Goal: Information Seeking & Learning: Learn about a topic

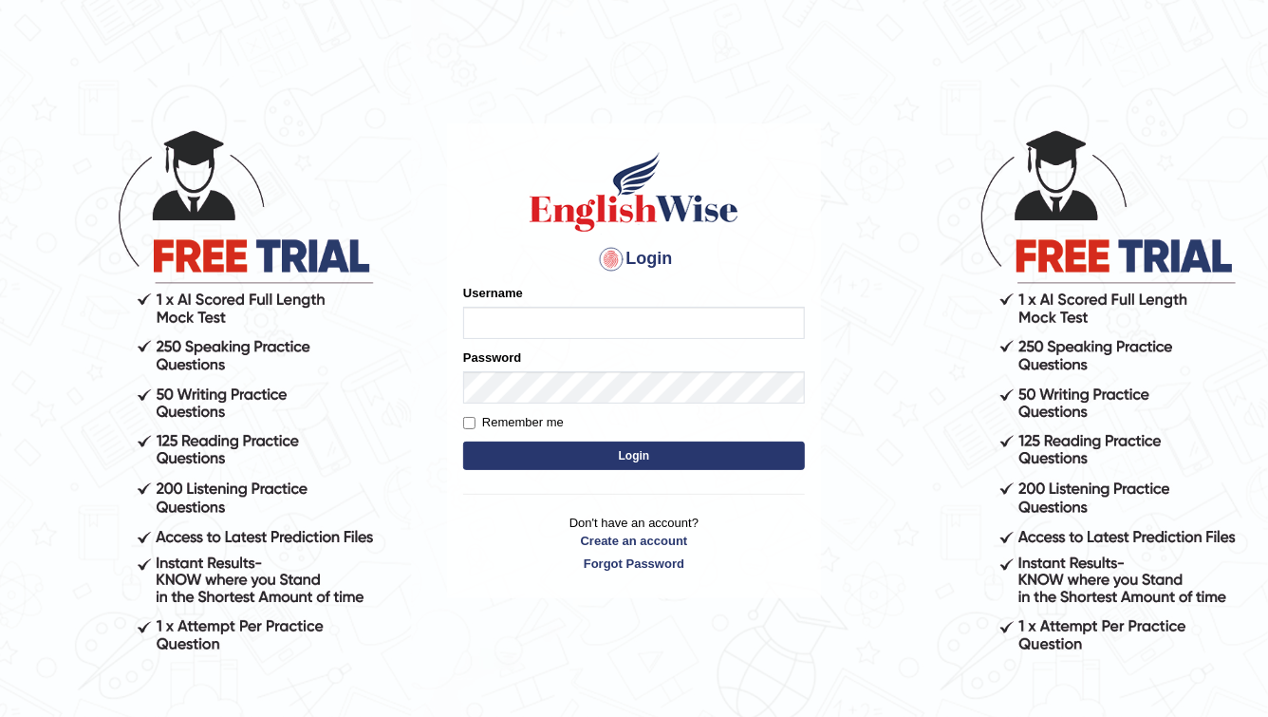
click at [515, 316] on input "Username" at bounding box center [634, 323] width 342 height 32
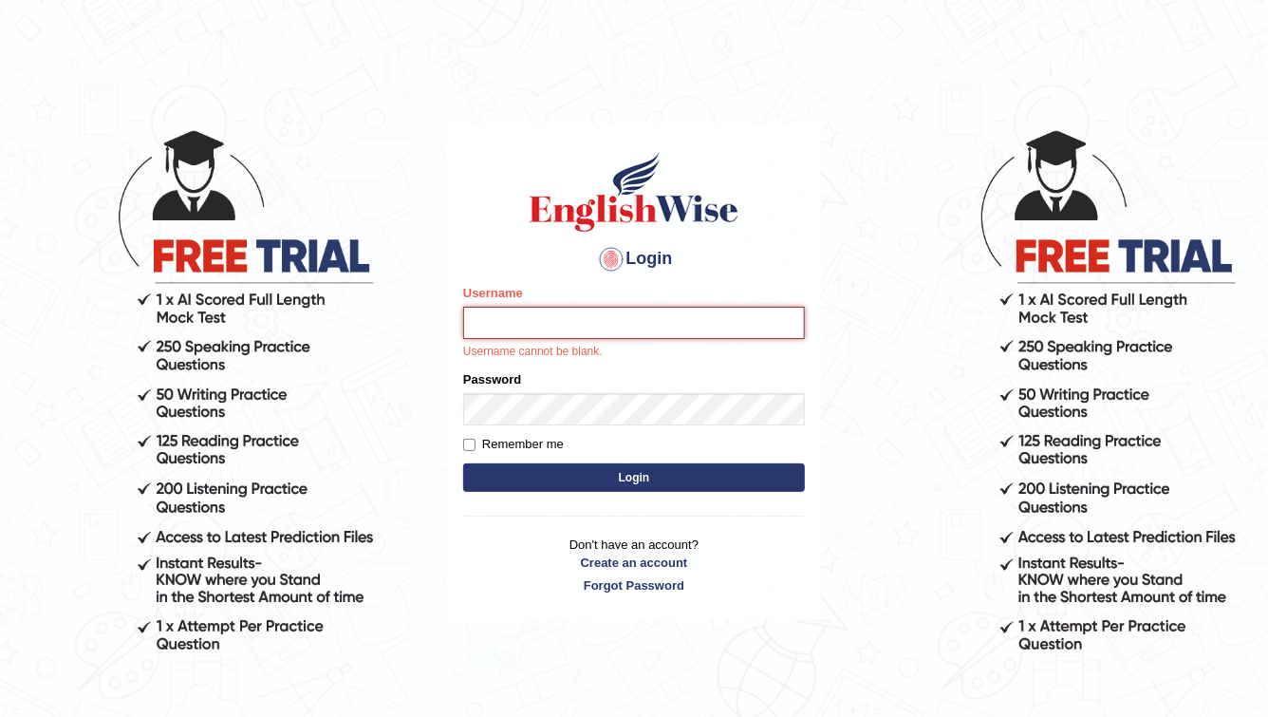
click at [491, 337] on input "Username" at bounding box center [634, 323] width 342 height 32
type input "Kalsang_parramatta"
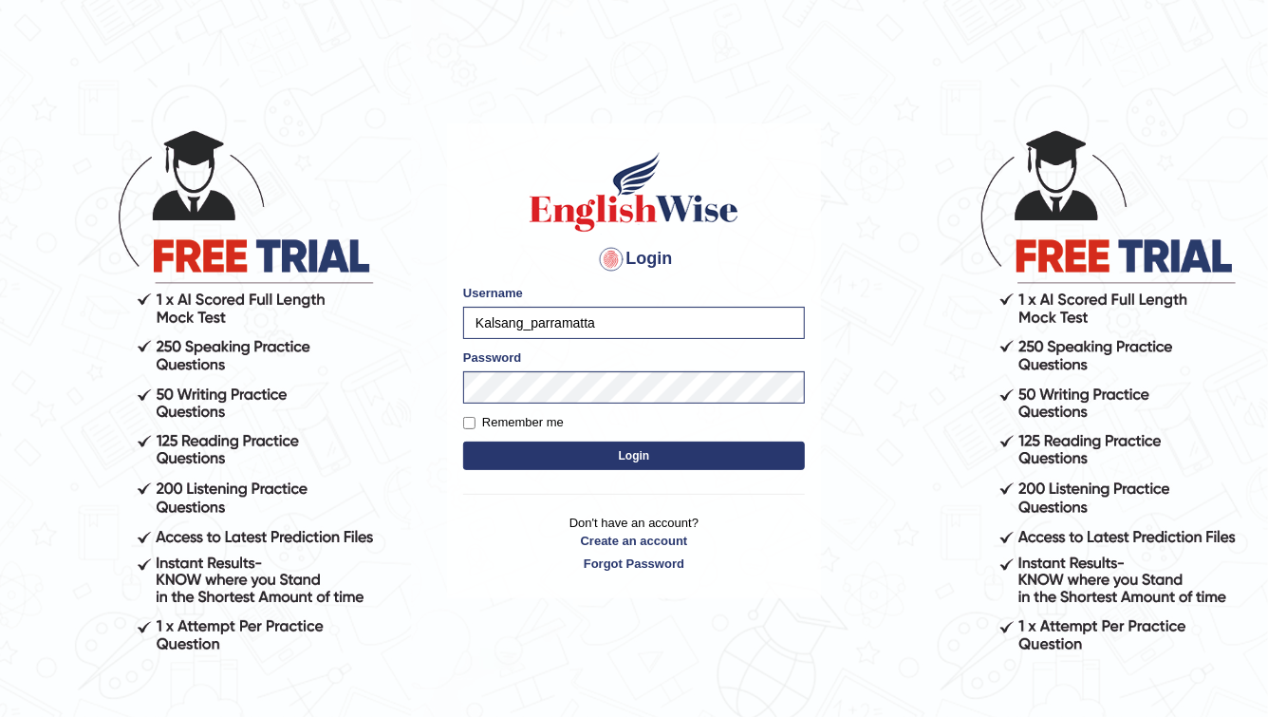
click at [659, 452] on button "Login" at bounding box center [634, 455] width 342 height 28
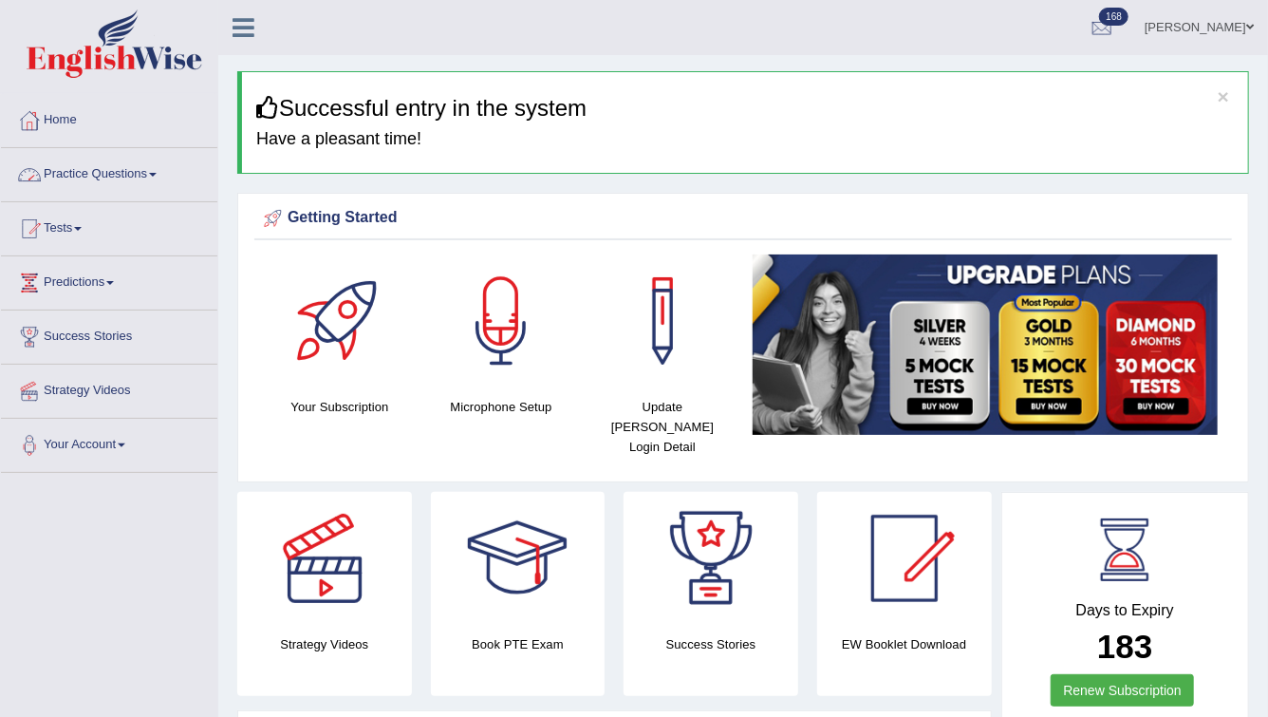
click at [93, 177] on link "Practice Questions" at bounding box center [109, 171] width 216 height 47
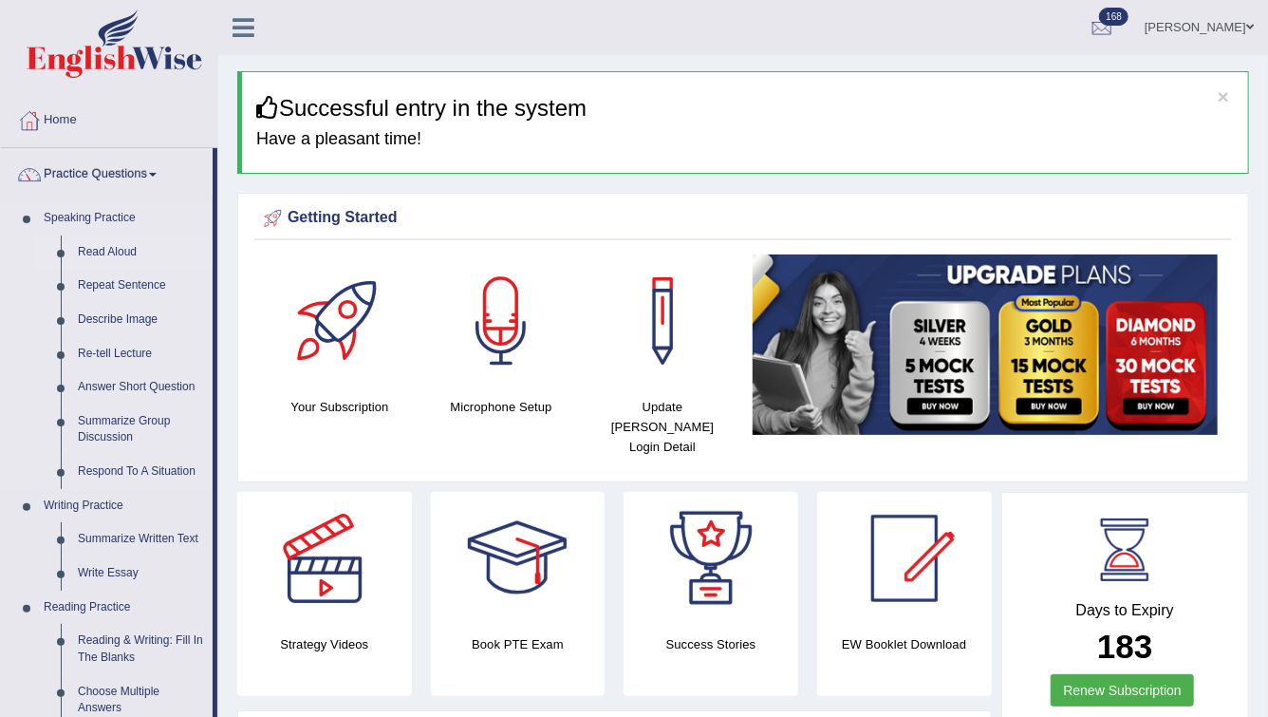
click at [112, 248] on link "Read Aloud" at bounding box center [140, 252] width 143 height 34
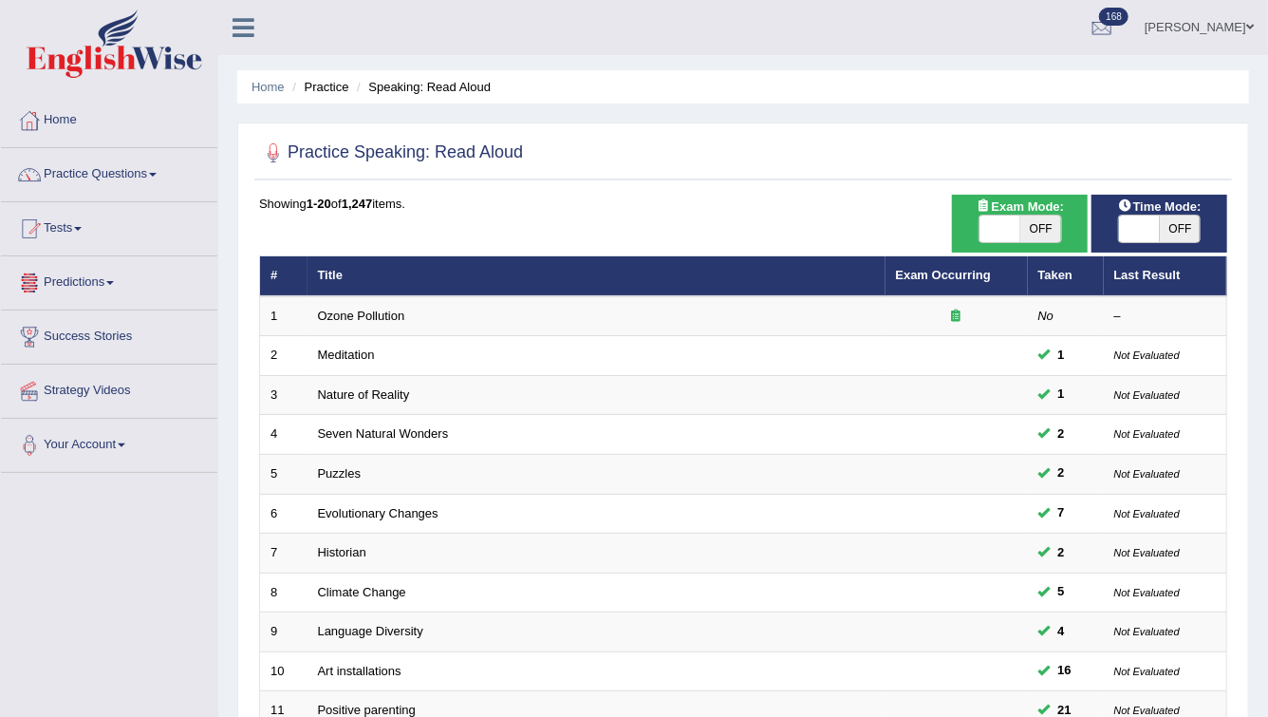
click at [1035, 231] on span "OFF" at bounding box center [1041, 229] width 41 height 27
checkbox input "true"
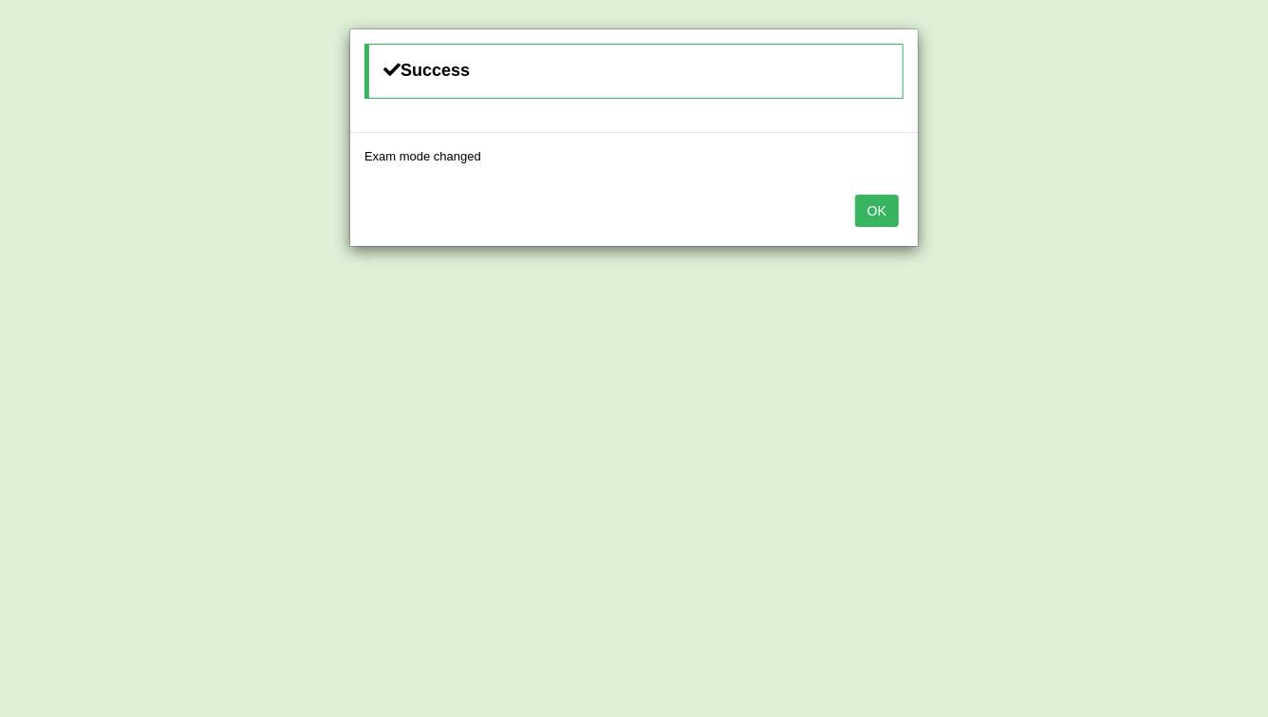
click at [871, 208] on button "OK" at bounding box center [877, 211] width 44 height 32
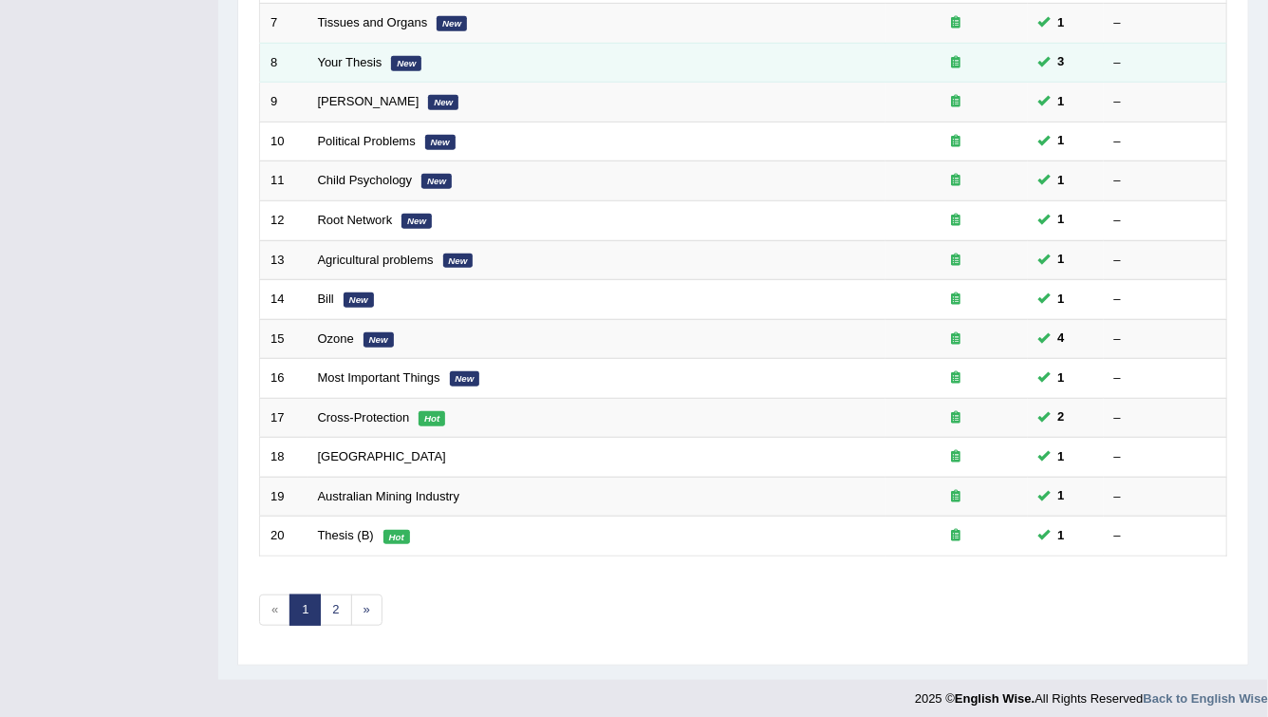
scroll to position [536, 0]
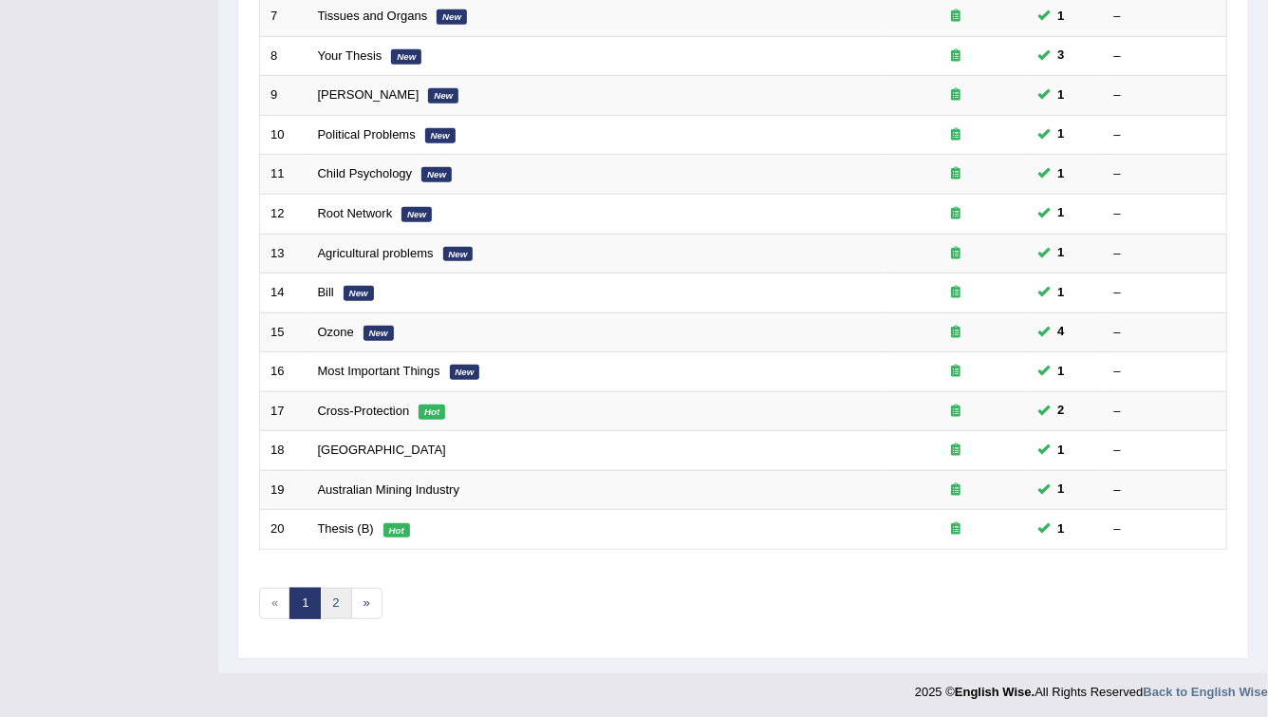
click at [334, 602] on link "2" at bounding box center [335, 603] width 31 height 31
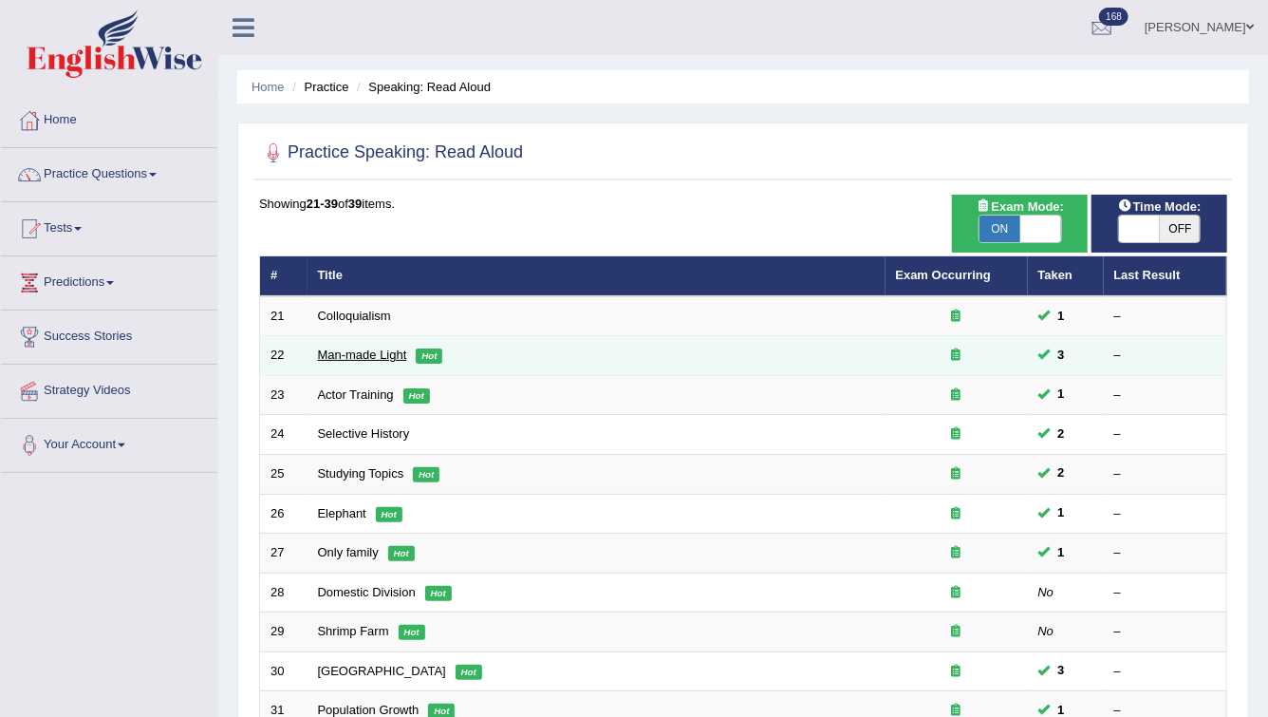
click at [374, 360] on link "Man-made Light" at bounding box center [362, 354] width 89 height 14
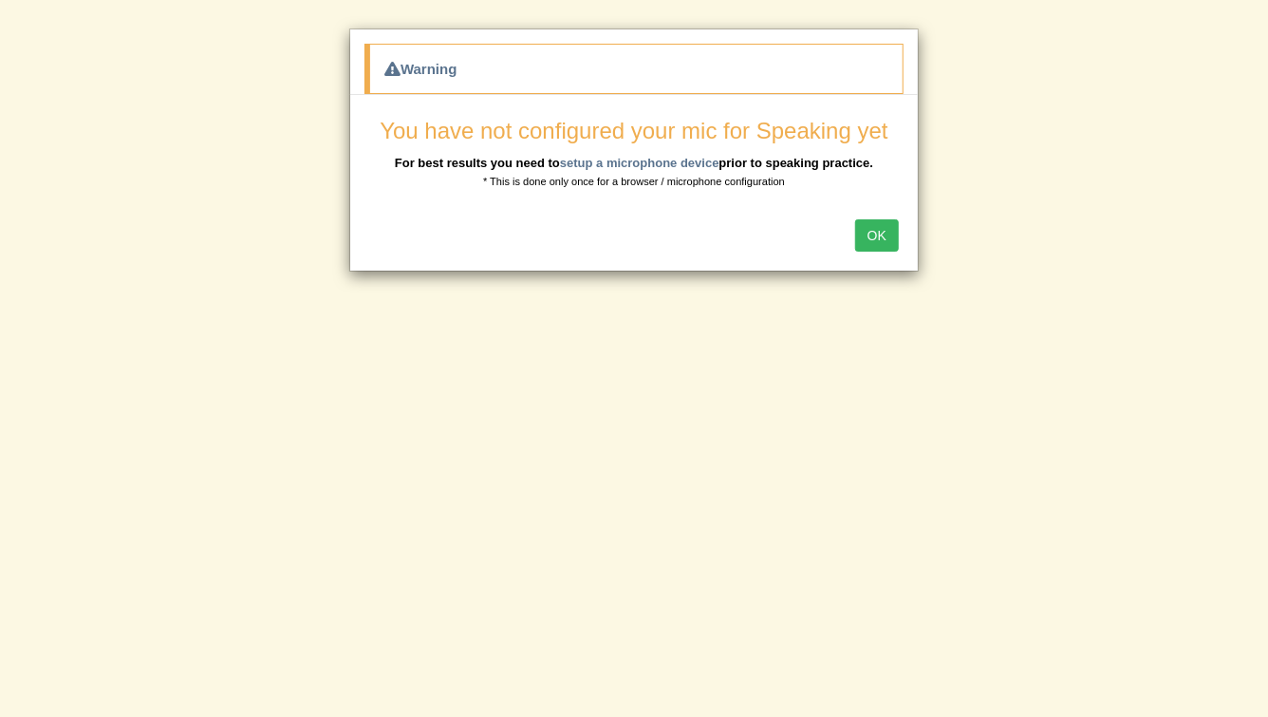
click at [887, 237] on button "OK" at bounding box center [877, 235] width 44 height 32
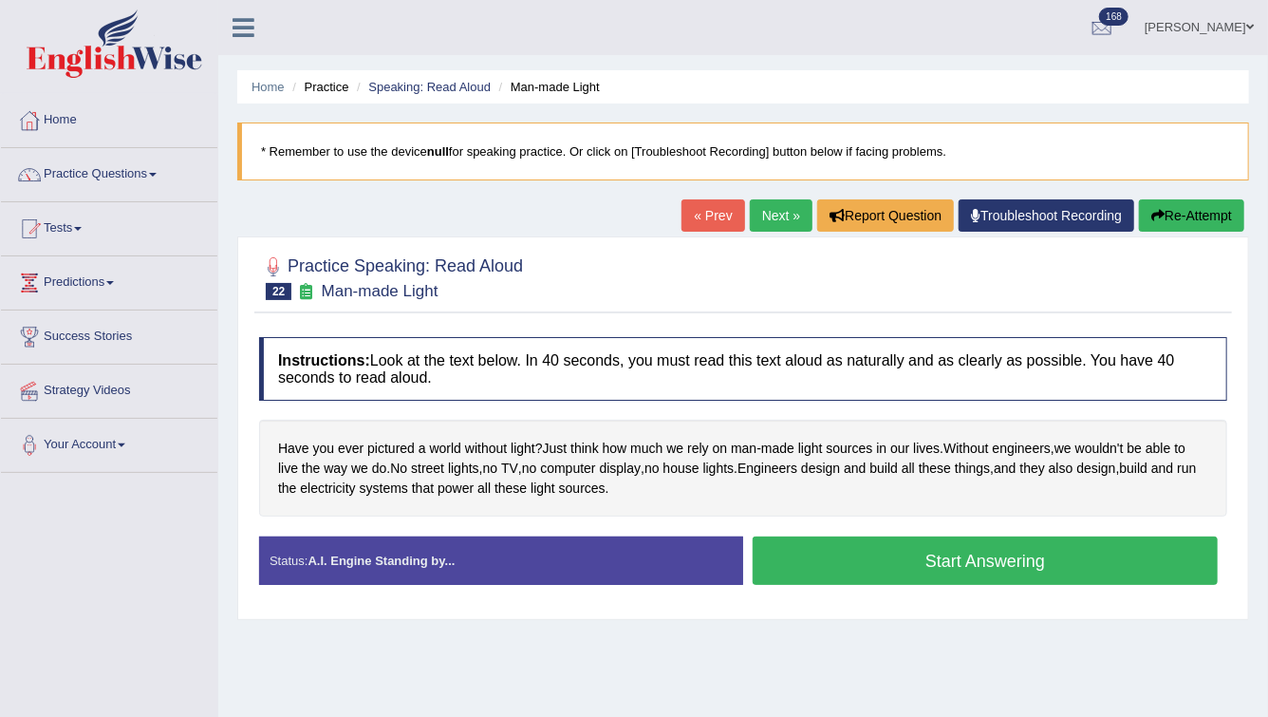
click at [825, 548] on button "Start Answering" at bounding box center [985, 560] width 465 height 48
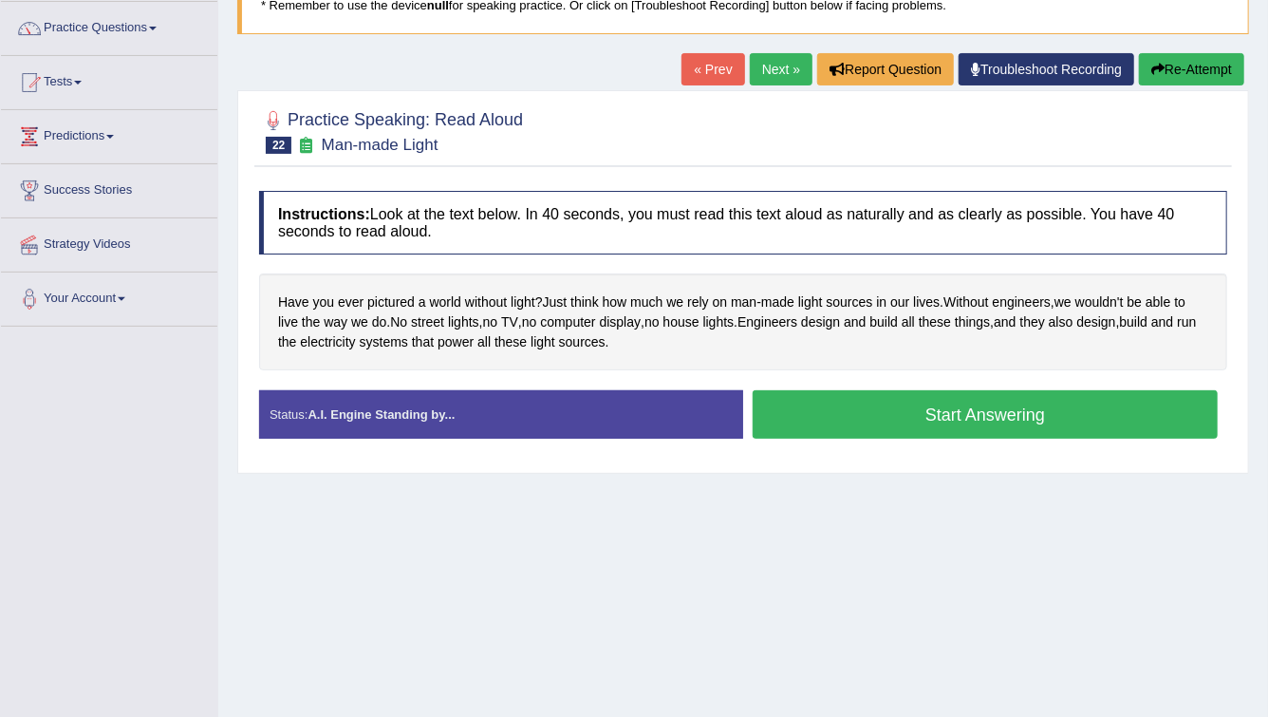
scroll to position [149, 0]
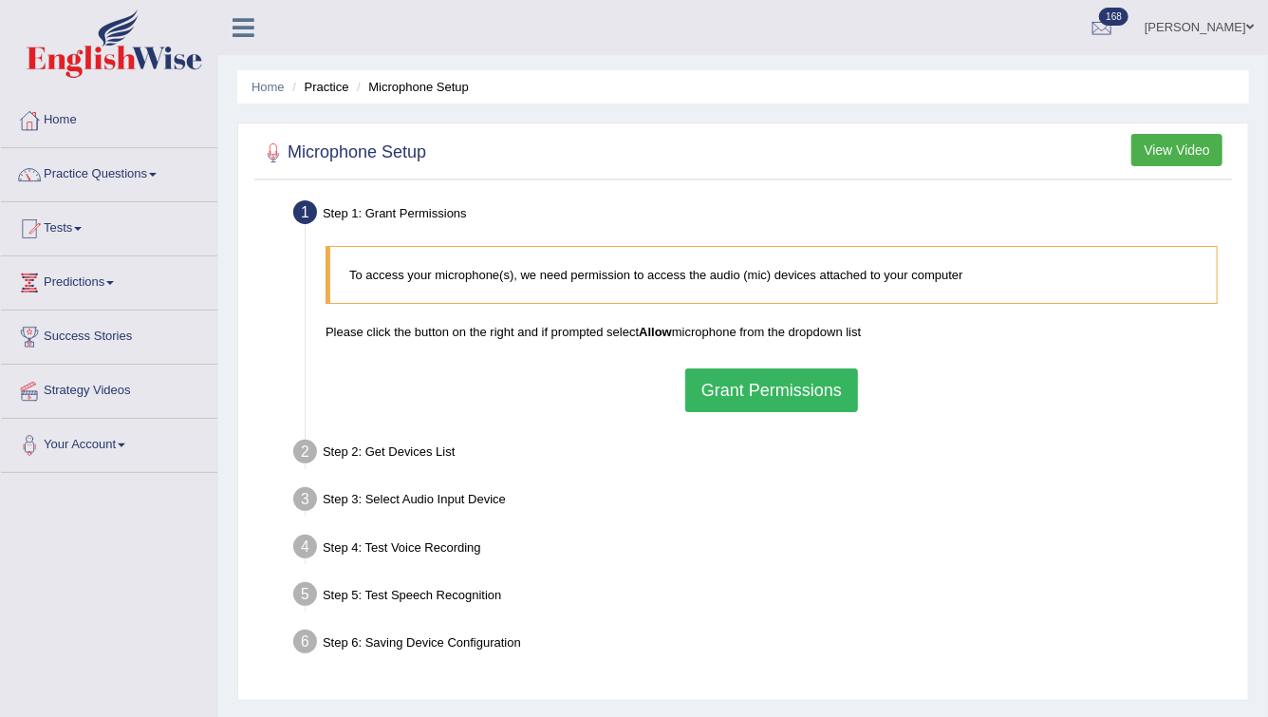
click at [735, 404] on button "Grant Permissions" at bounding box center [771, 390] width 173 height 44
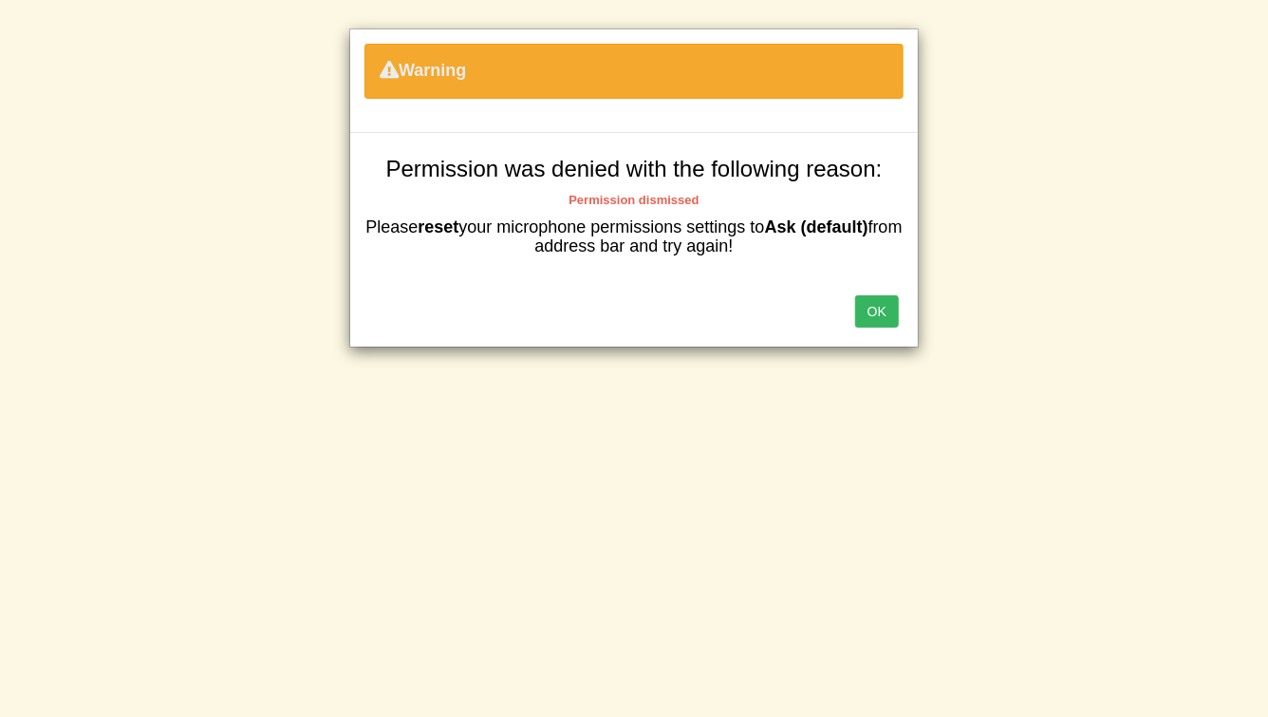
click at [884, 319] on button "OK" at bounding box center [877, 311] width 44 height 32
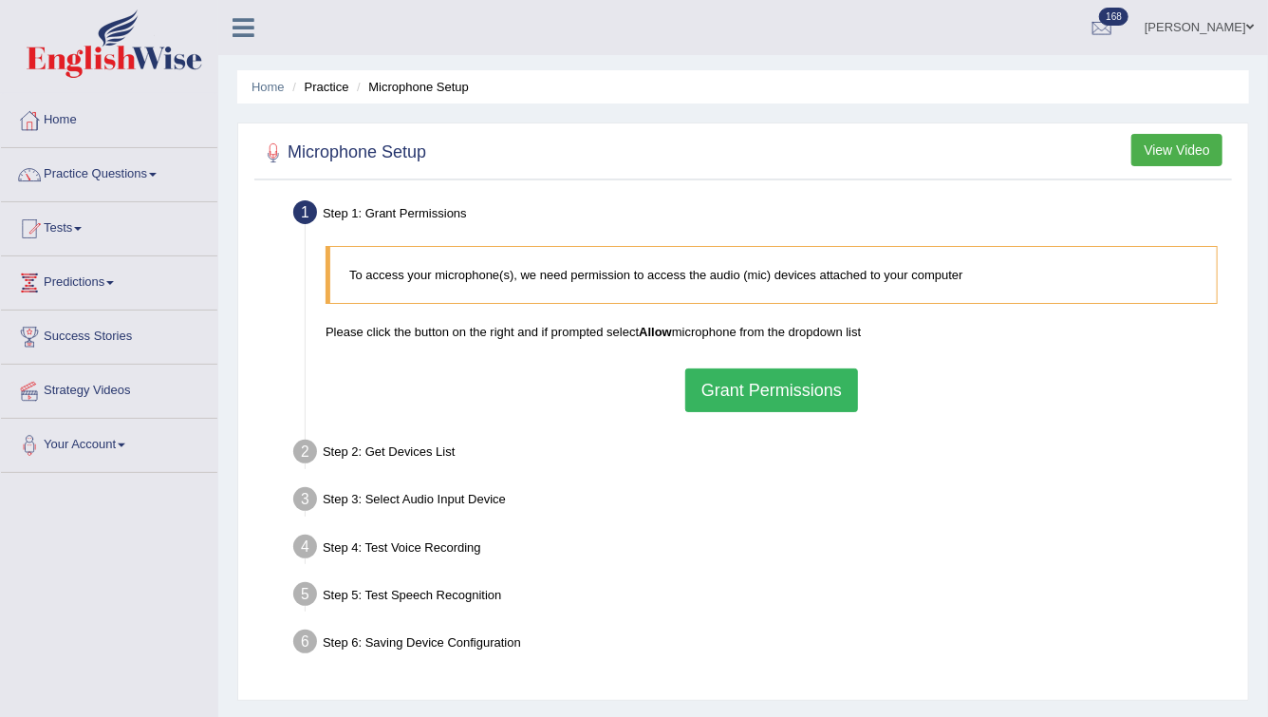
click at [117, 172] on link "Practice Questions" at bounding box center [109, 171] width 216 height 47
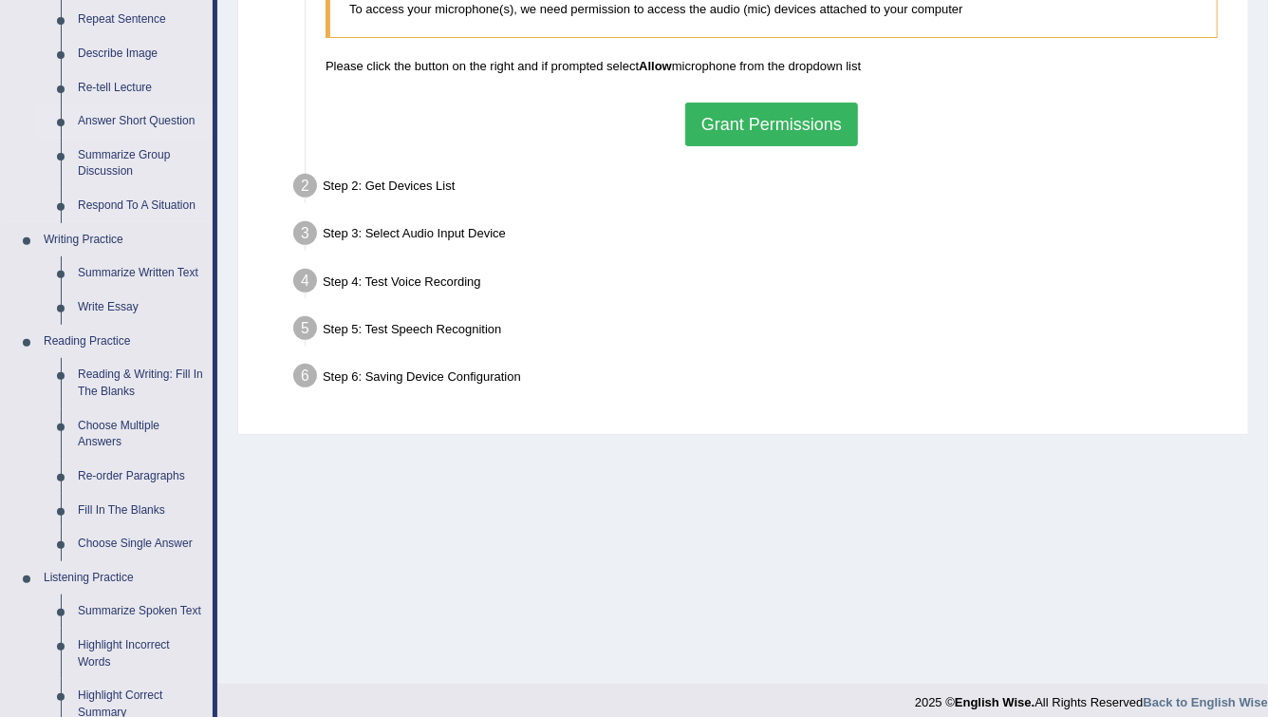
scroll to position [265, 0]
click at [136, 273] on link "Summarize Written Text" at bounding box center [140, 274] width 143 height 34
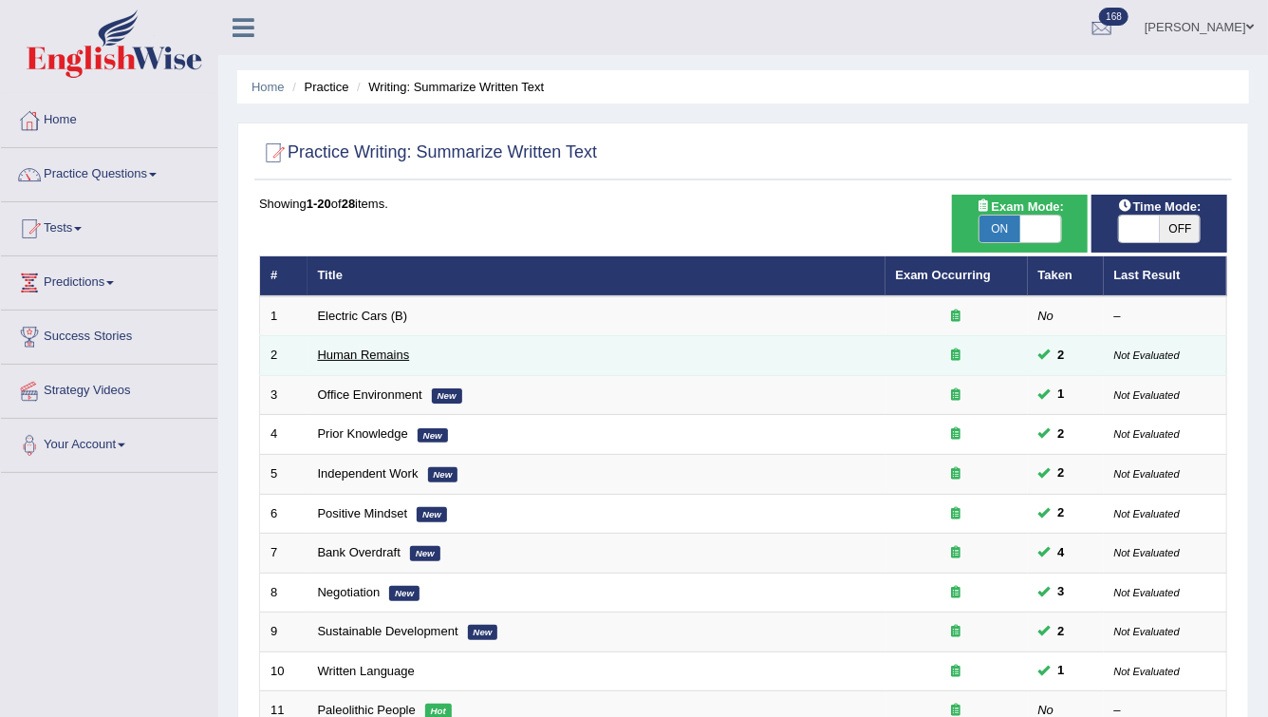
click at [383, 359] on link "Human Remains" at bounding box center [364, 354] width 92 height 14
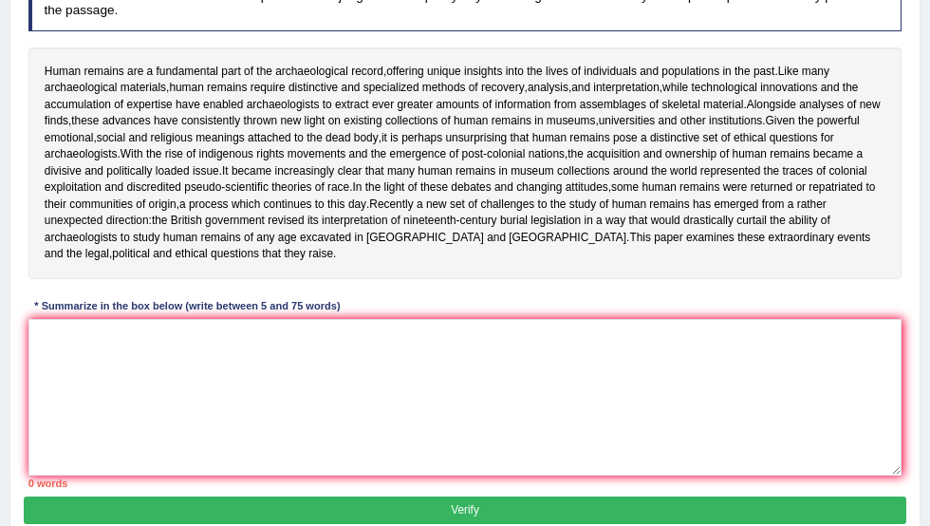
scroll to position [309, 0]
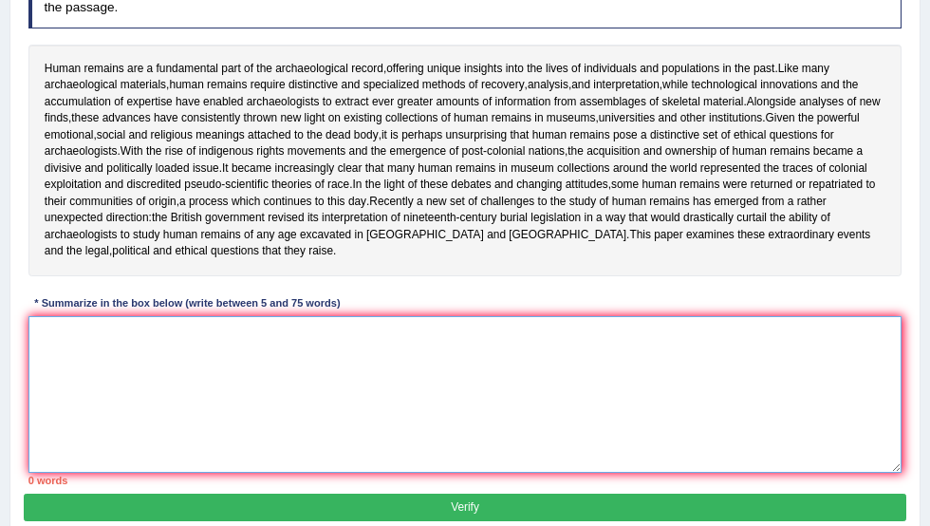
click at [199, 410] on textarea at bounding box center [465, 394] width 874 height 157
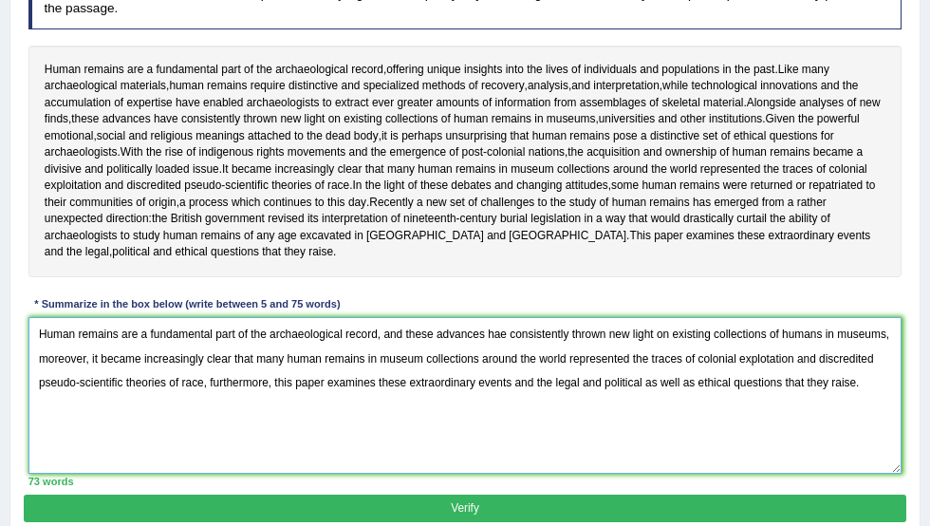
scroll to position [471, 0]
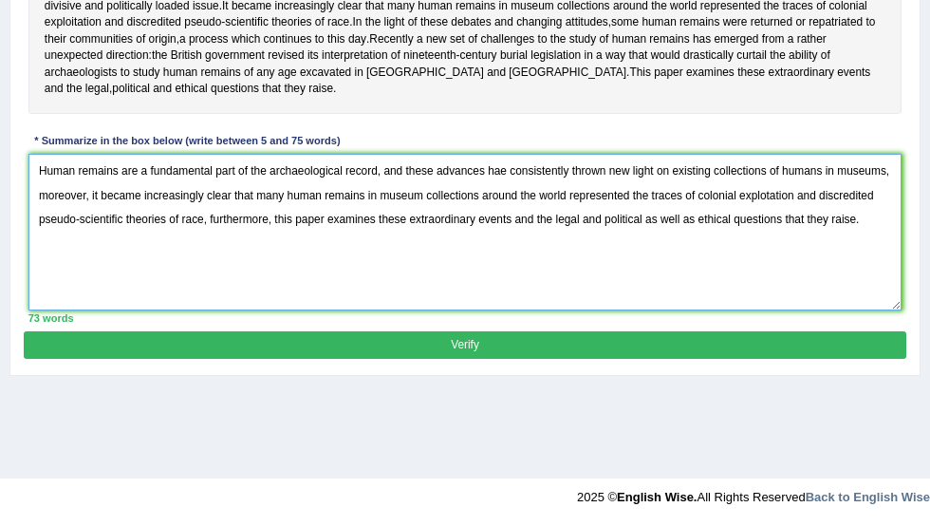
type textarea "Human remains are a fundamental part of the archaeological record, and these ad…"
click at [397, 359] on button "Verify" at bounding box center [465, 345] width 882 height 28
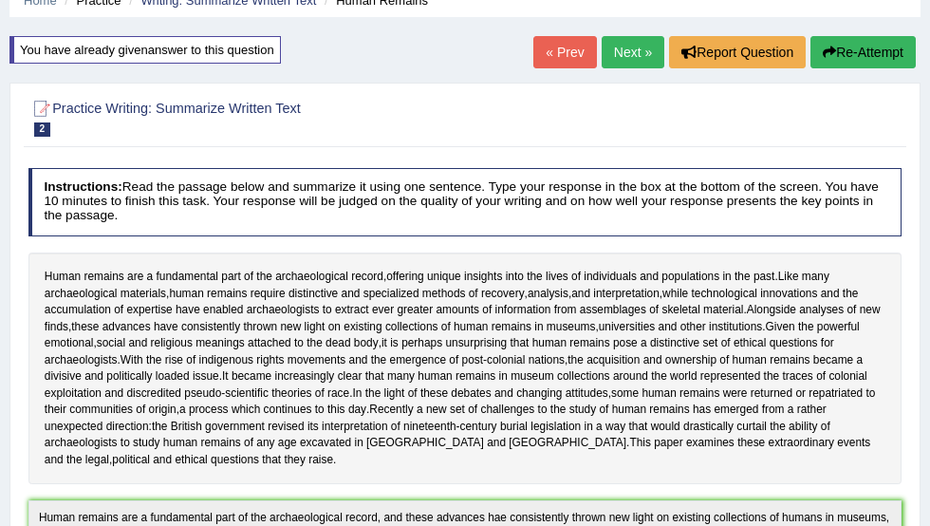
scroll to position [0, 0]
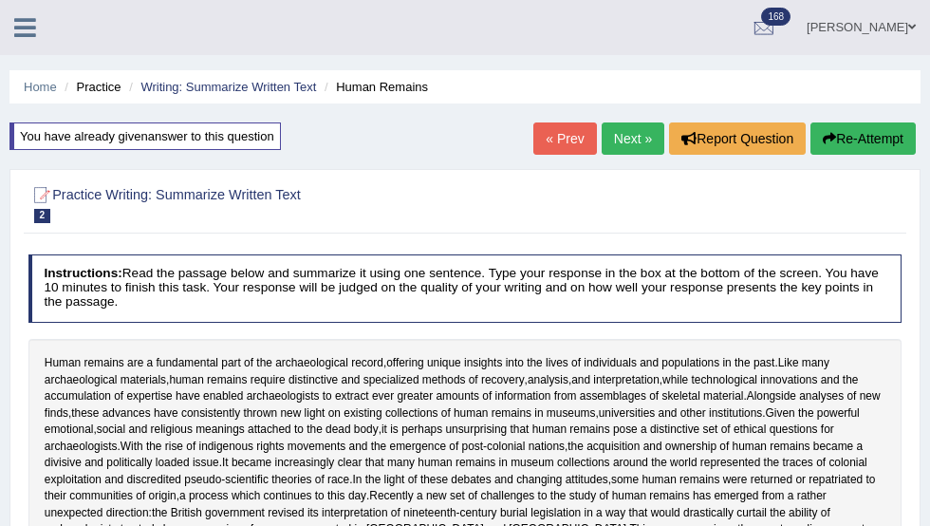
click at [633, 141] on link "Next »" at bounding box center [633, 138] width 63 height 32
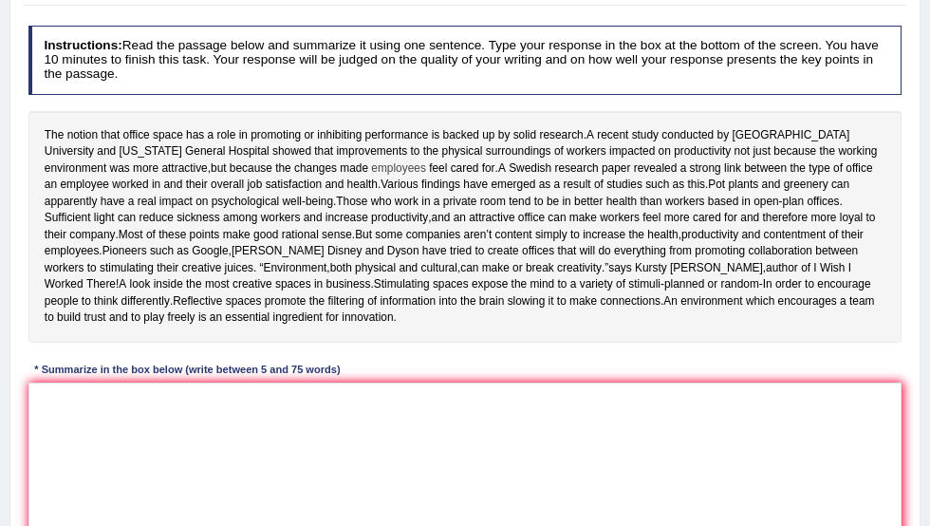
scroll to position [256, 0]
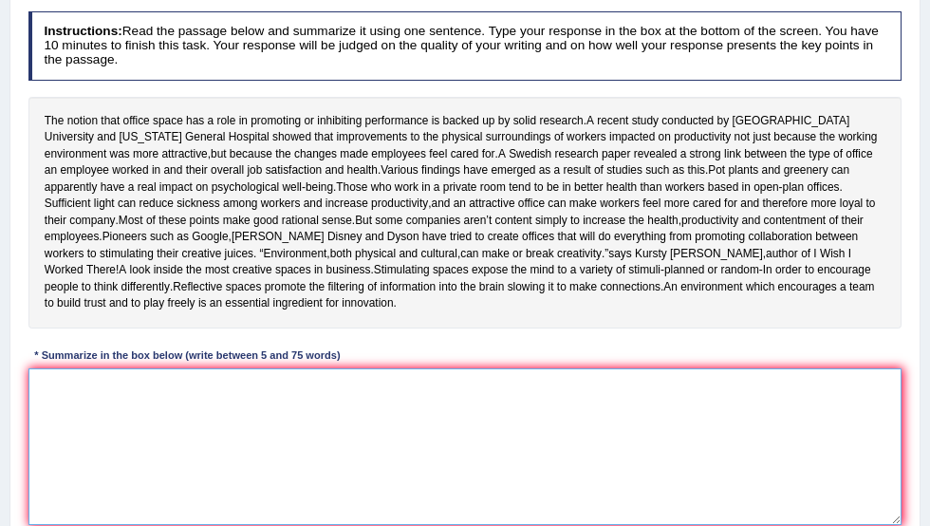
click at [285, 428] on textarea at bounding box center [465, 446] width 874 height 157
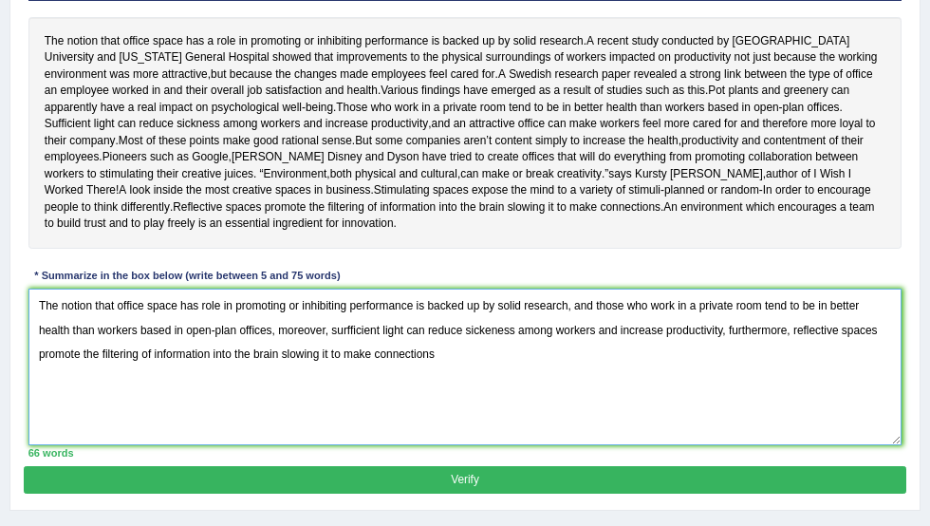
scroll to position [343, 0]
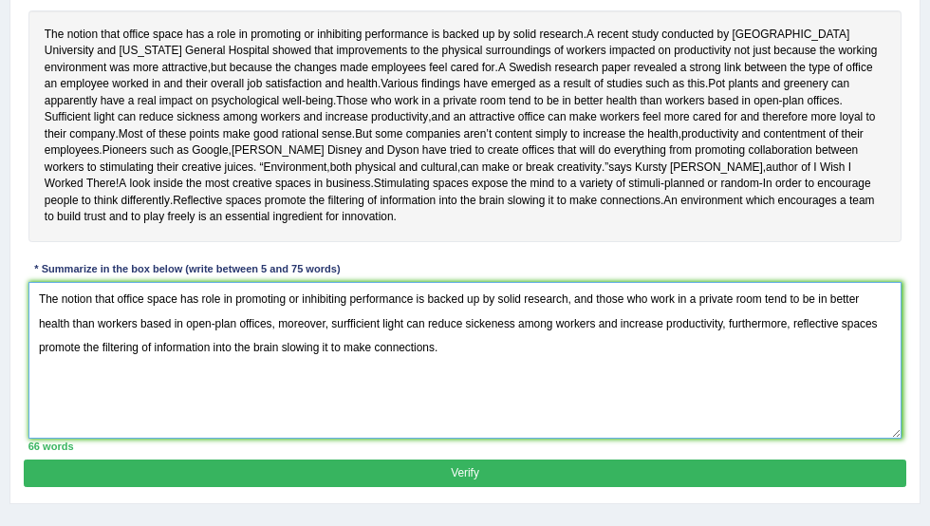
type textarea "The notion that office space has role in promoting or inhibiting performance is…"
click at [438, 486] on button "Verify" at bounding box center [465, 474] width 882 height 28
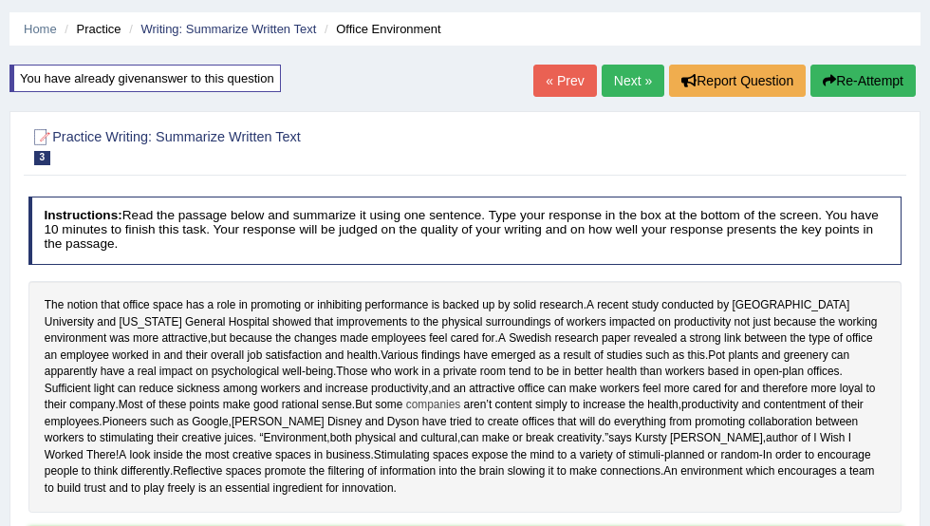
scroll to position [17, 0]
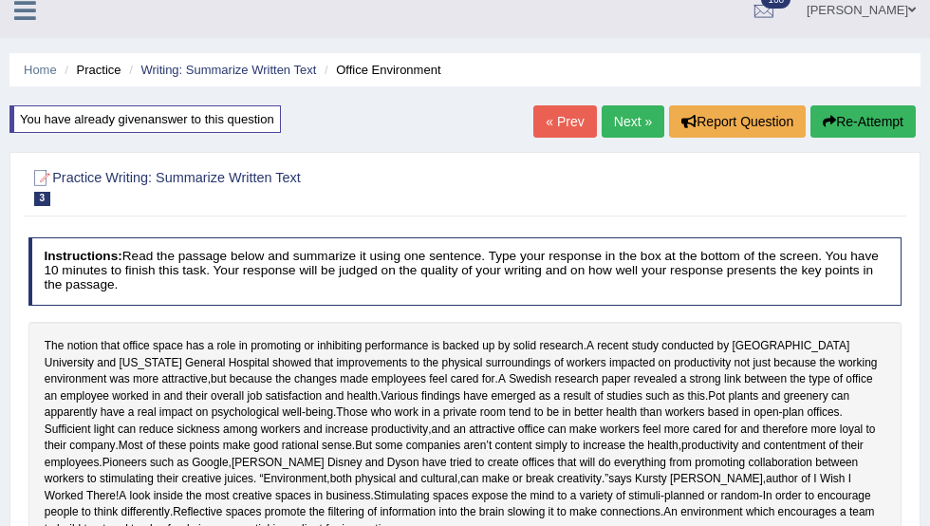
click at [640, 126] on link "Next »" at bounding box center [633, 121] width 63 height 32
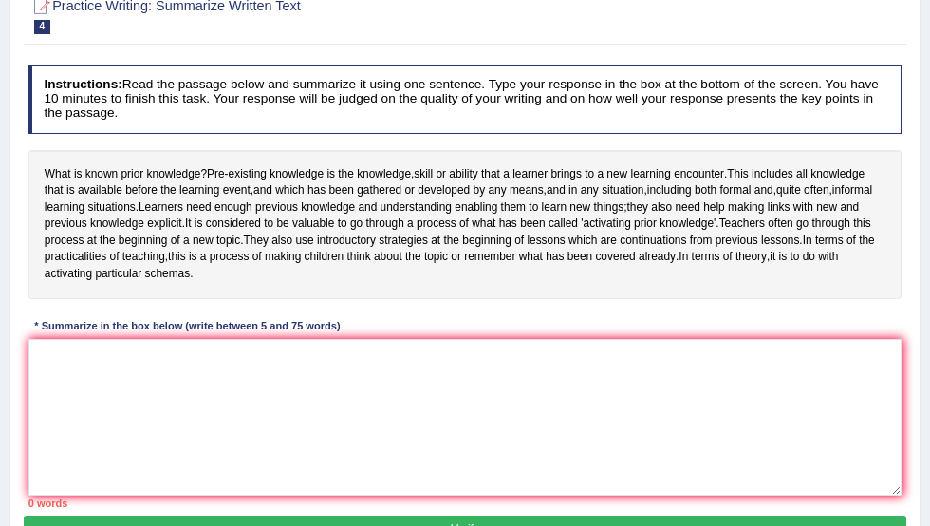
scroll to position [223, 0]
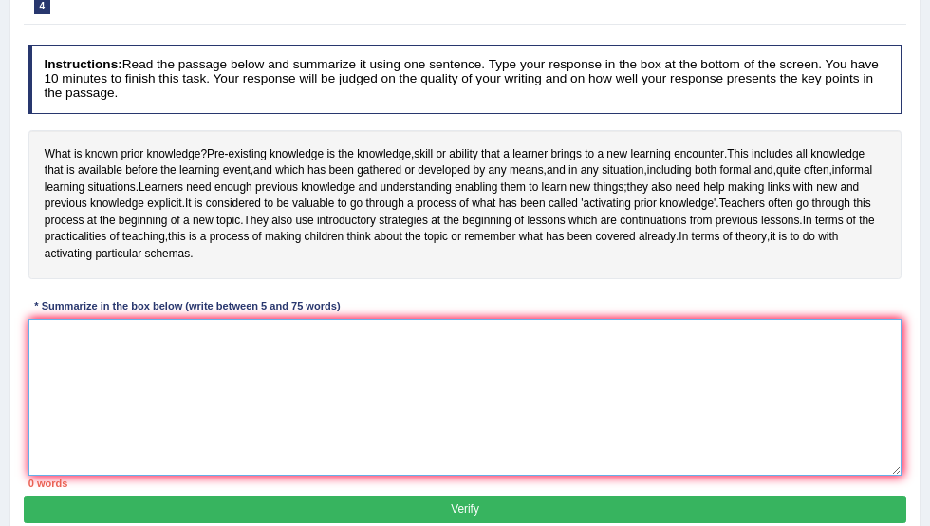
click at [195, 380] on textarea at bounding box center [465, 397] width 874 height 157
type textarea "p"
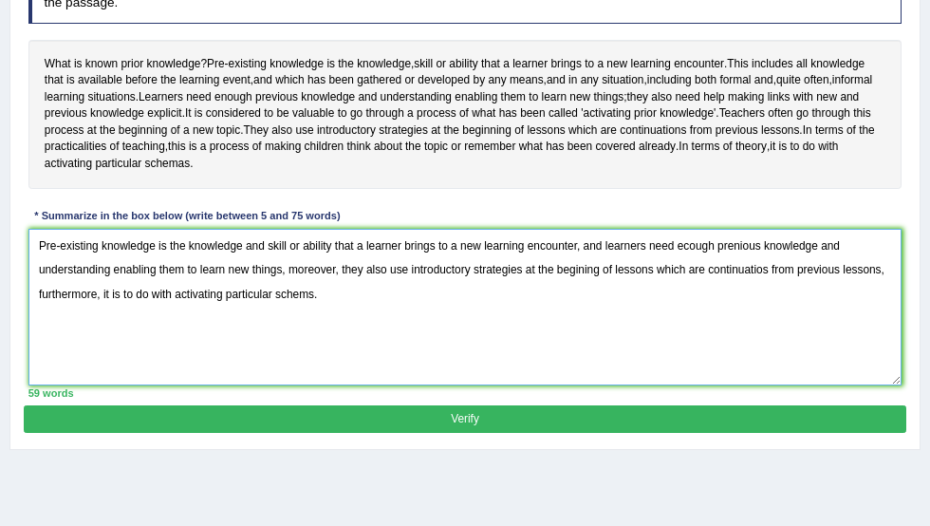
scroll to position [375, 0]
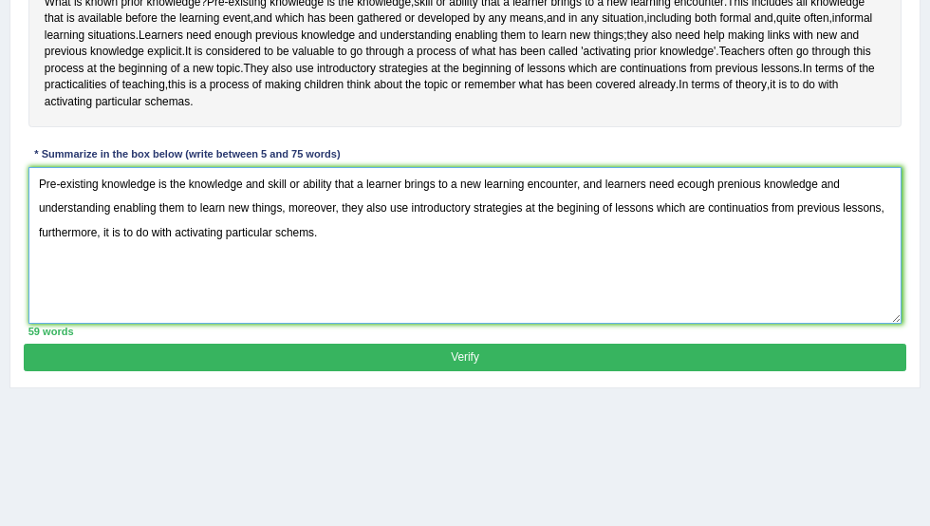
type textarea "Pre-existing knowledge is the knowledge and skill or ability that a learner bri…"
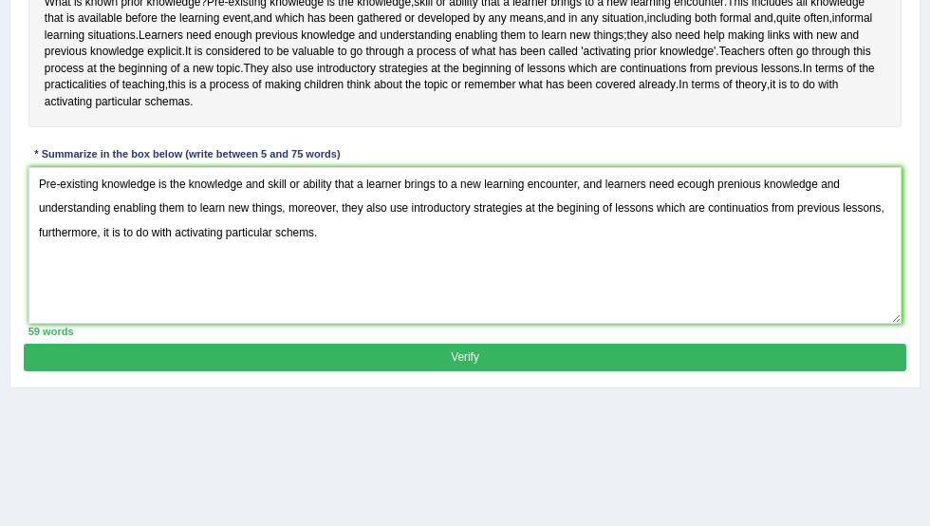
click at [409, 371] on button "Verify" at bounding box center [465, 358] width 882 height 28
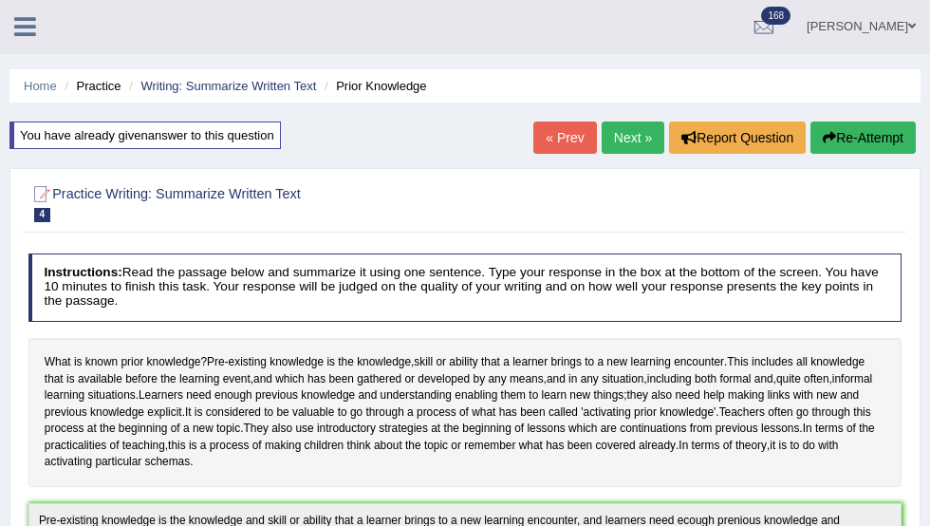
scroll to position [0, 0]
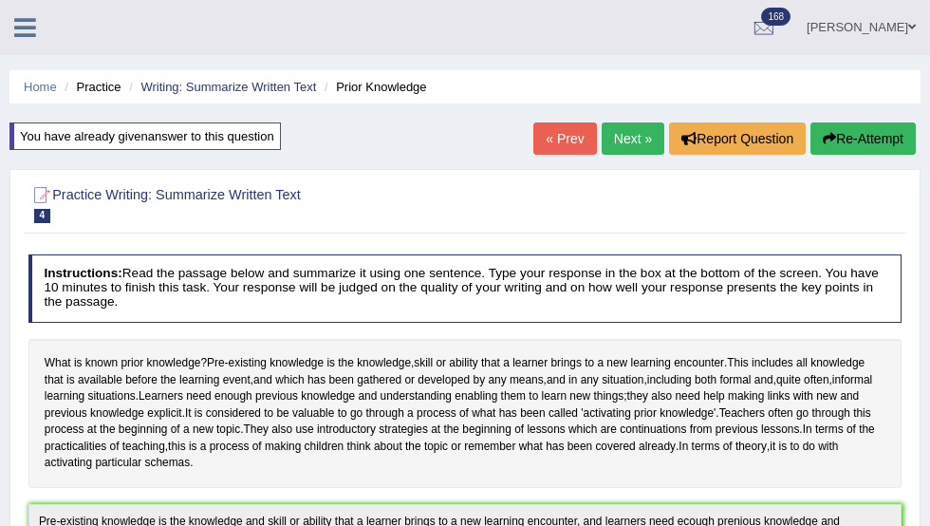
click at [841, 146] on button "Re-Attempt" at bounding box center [863, 138] width 105 height 32
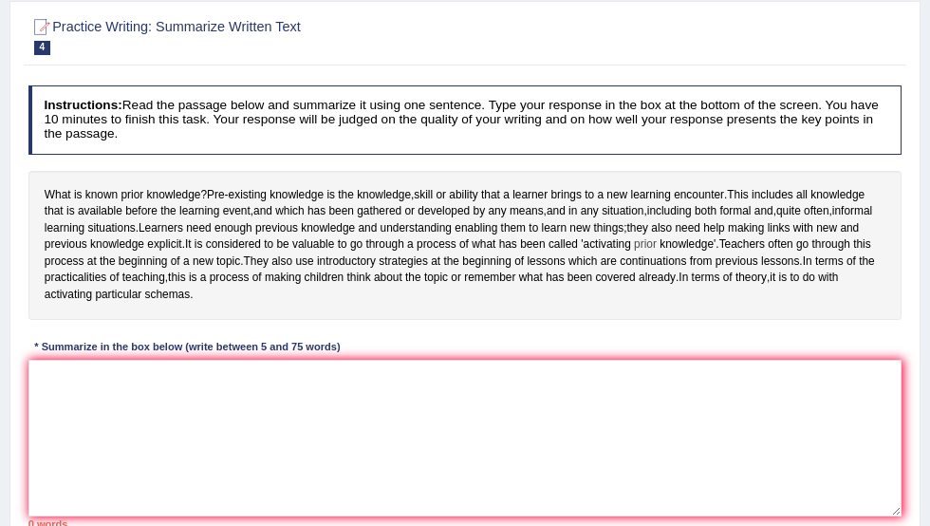
scroll to position [194, 0]
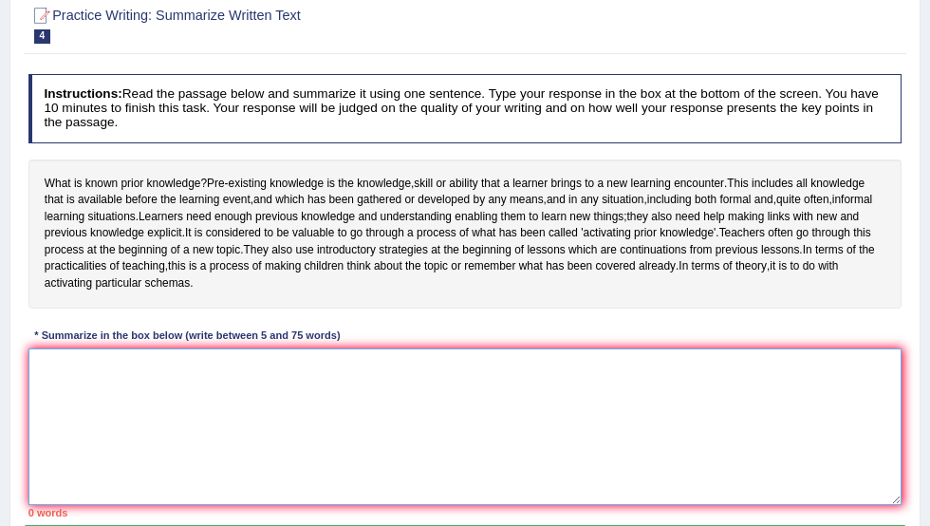
click at [212, 382] on textarea at bounding box center [465, 426] width 874 height 157
type textarea "p"
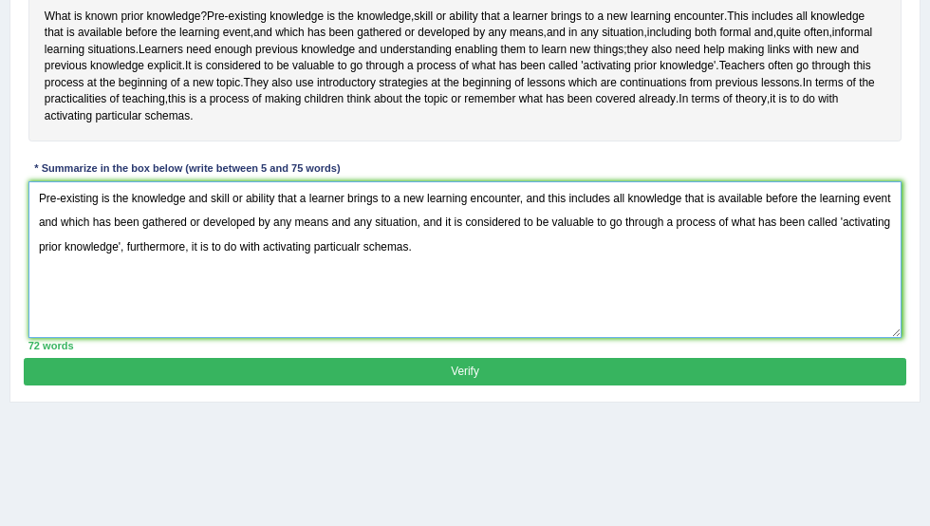
scroll to position [471, 0]
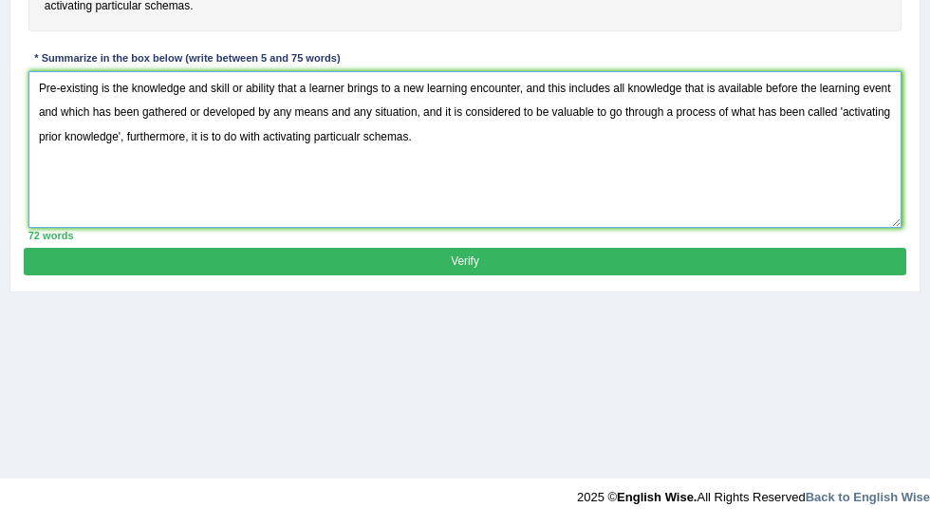
type textarea "Pre-existing is the knowledge and skill or ability that a learner brings to a n…"
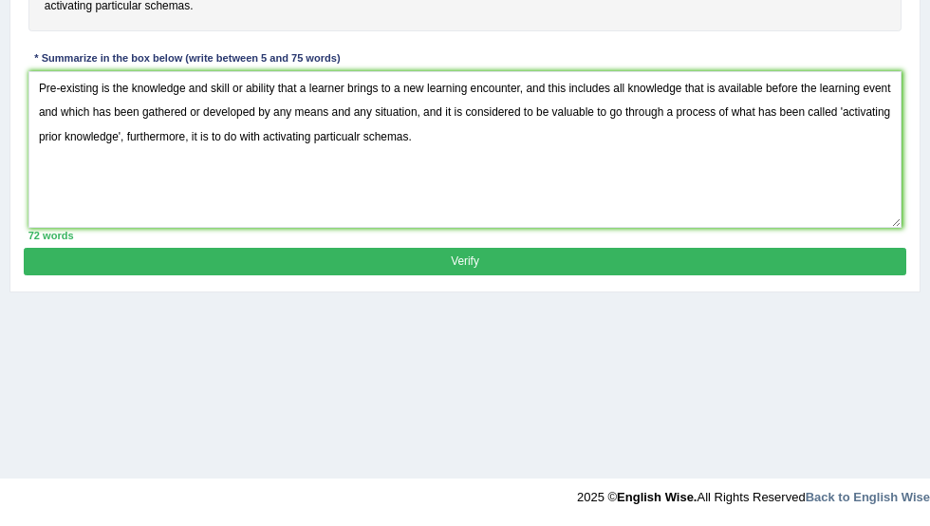
click at [464, 272] on button "Verify" at bounding box center [465, 262] width 882 height 28
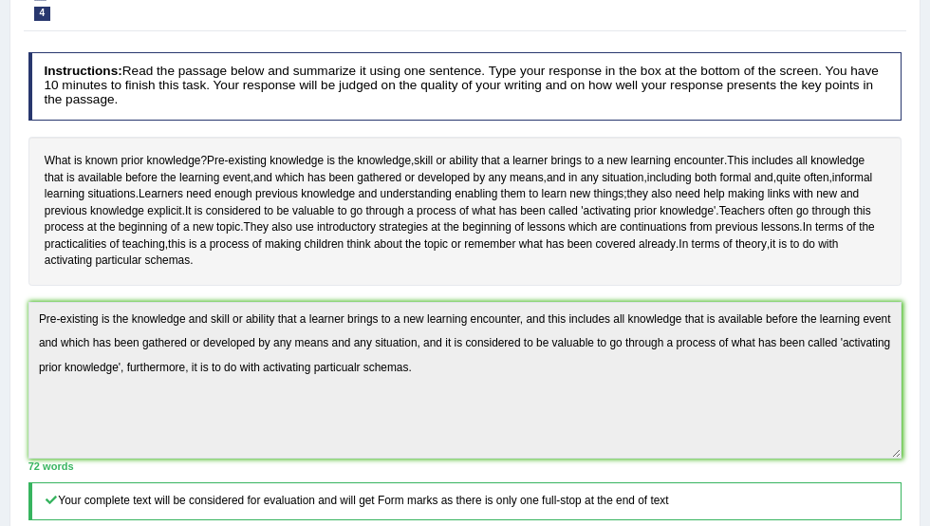
scroll to position [0, 0]
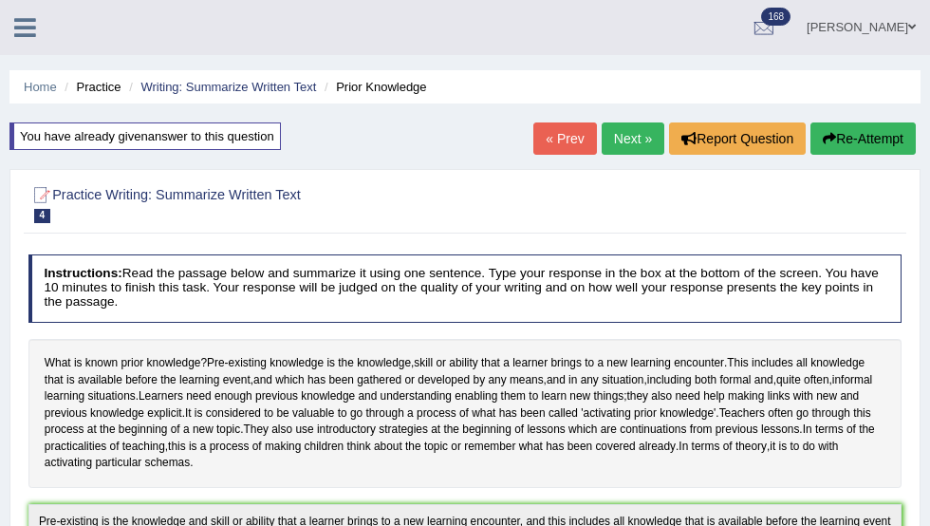
click at [835, 134] on button "Re-Attempt" at bounding box center [863, 138] width 105 height 32
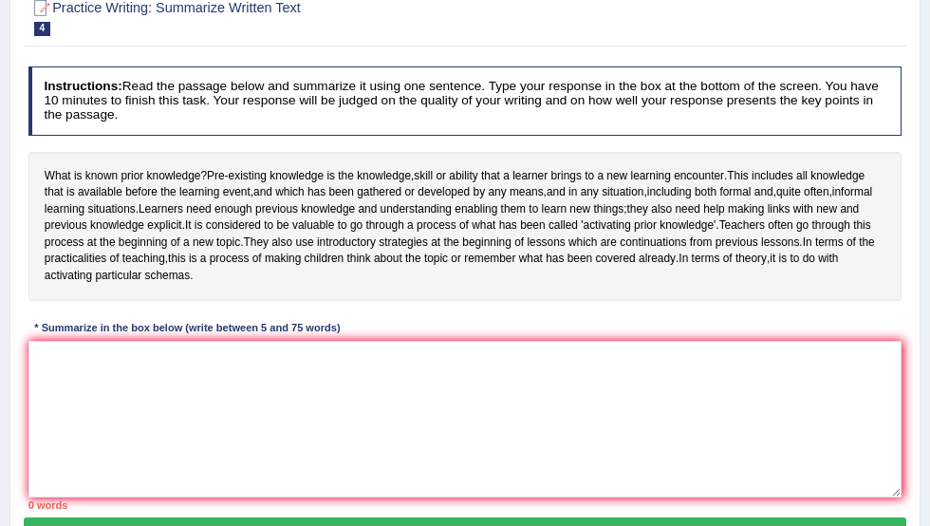
scroll to position [201, 0]
click at [250, 385] on textarea at bounding box center [465, 419] width 874 height 157
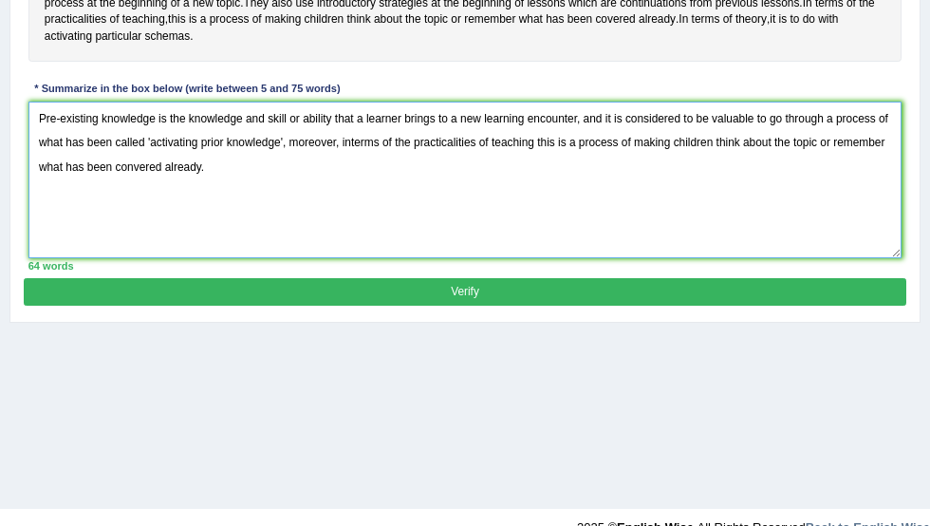
scroll to position [471, 0]
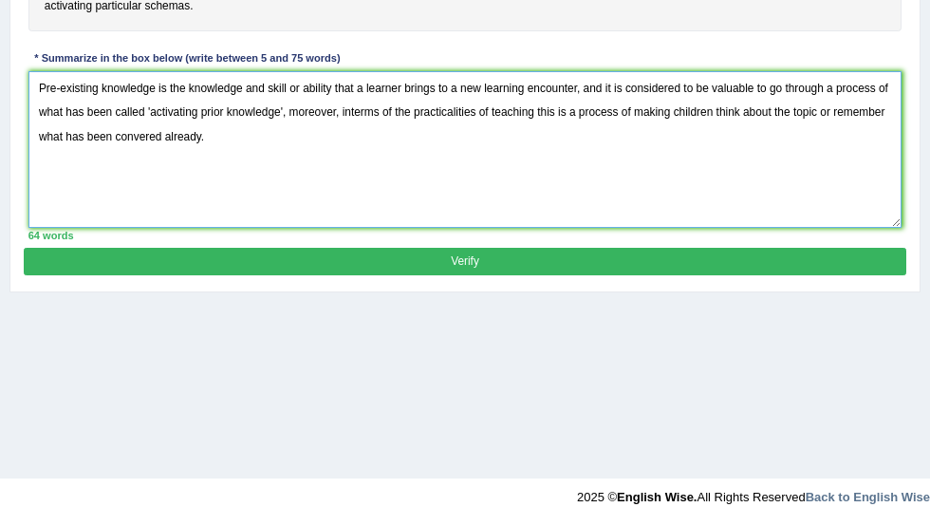
type textarea "Pre-existing knowledge is the knowledge and skill or ability that a learner bri…"
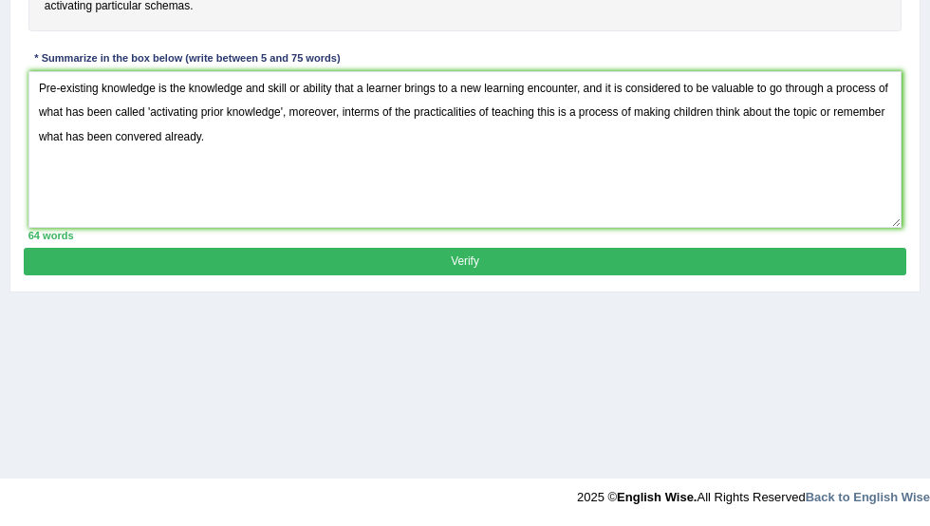
click at [433, 275] on button "Verify" at bounding box center [465, 262] width 882 height 28
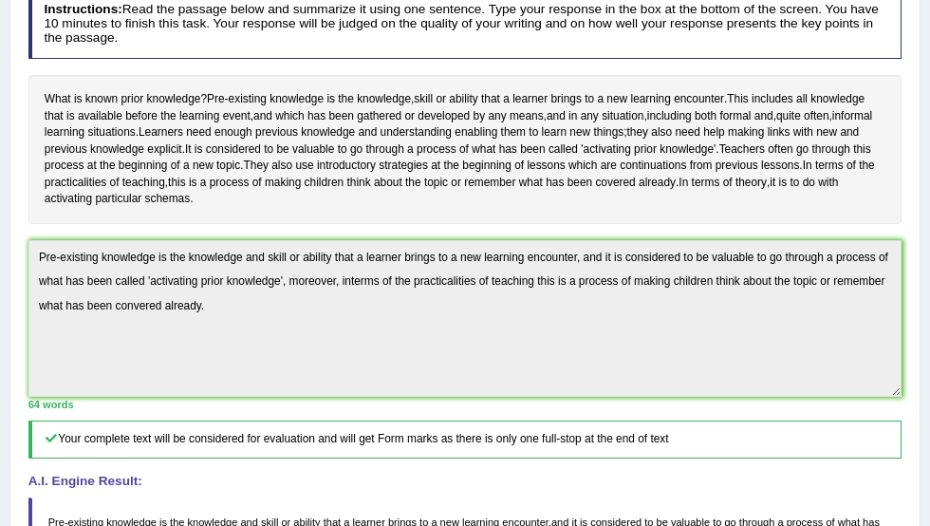
scroll to position [0, 0]
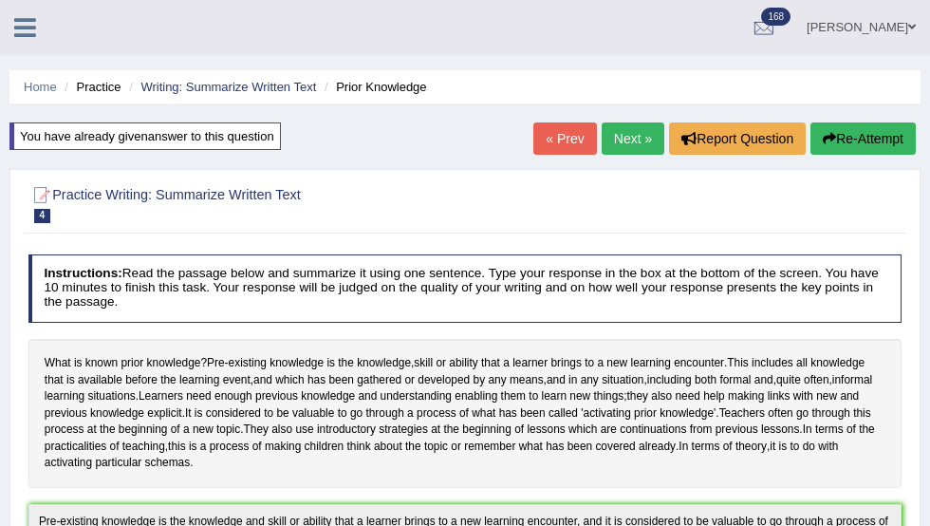
click at [862, 136] on button "Re-Attempt" at bounding box center [863, 138] width 105 height 32
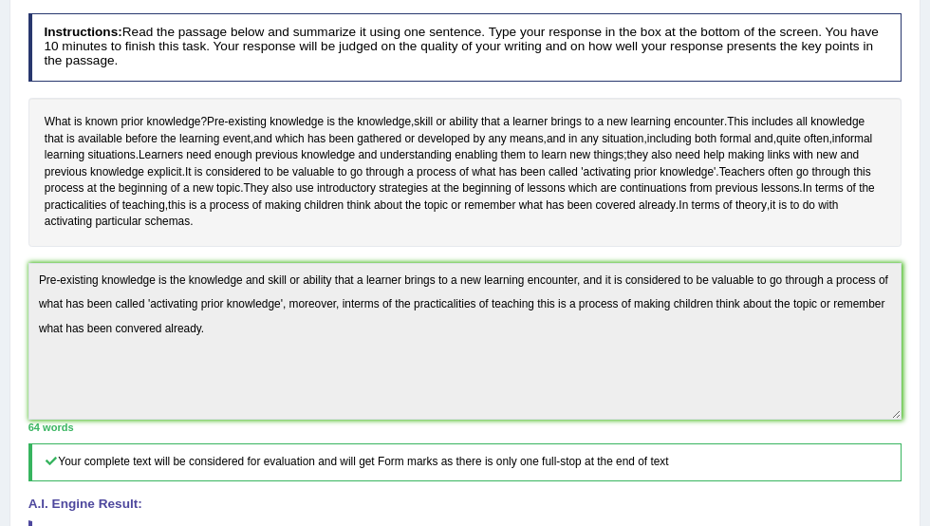
scroll to position [403, 0]
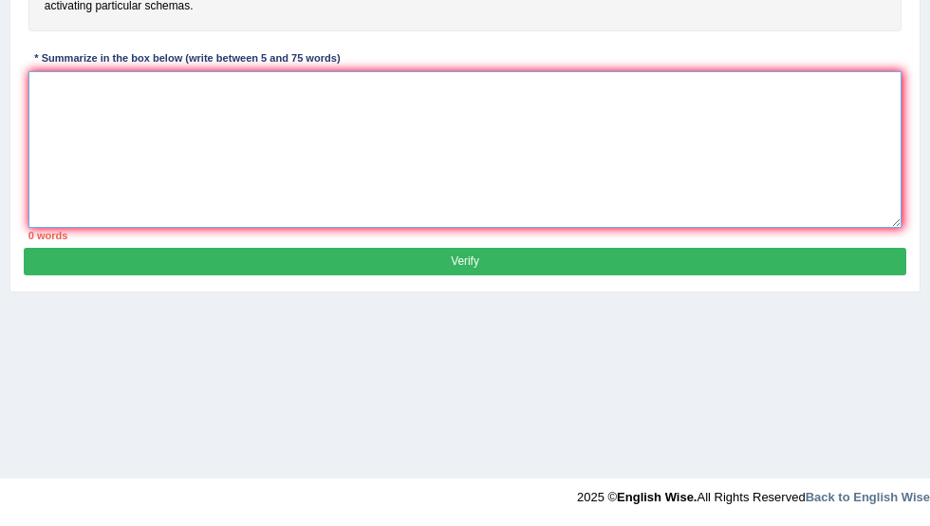
paste textarea "Pre-existing knowledge is the knowledge and skill or ability that a learner bri…"
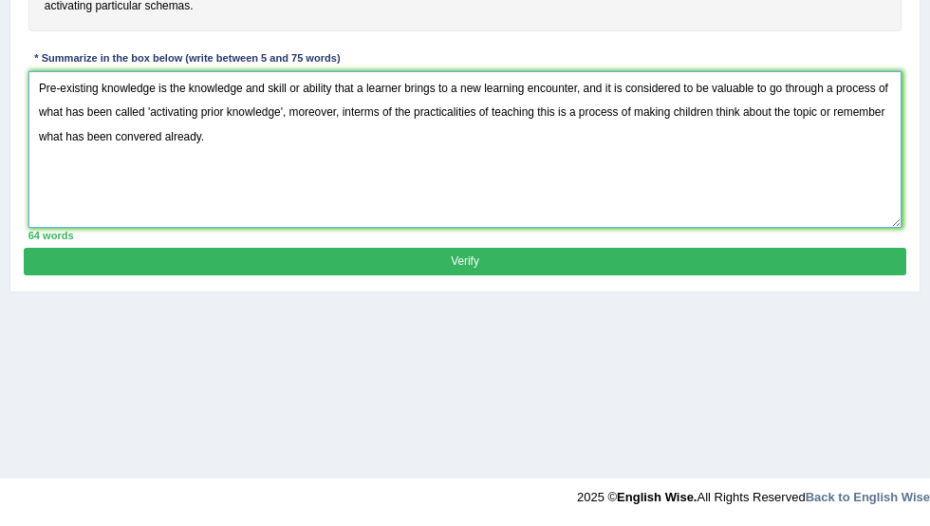
click at [260, 156] on textarea "Pre-existing knowledge is the knowledge and skill or ability that a learner bri…" at bounding box center [465, 149] width 874 height 157
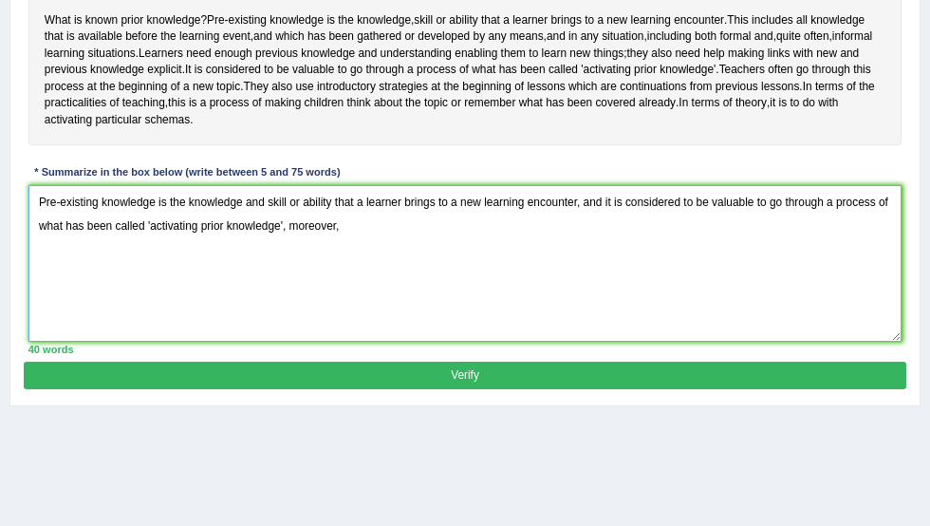
scroll to position [351, 0]
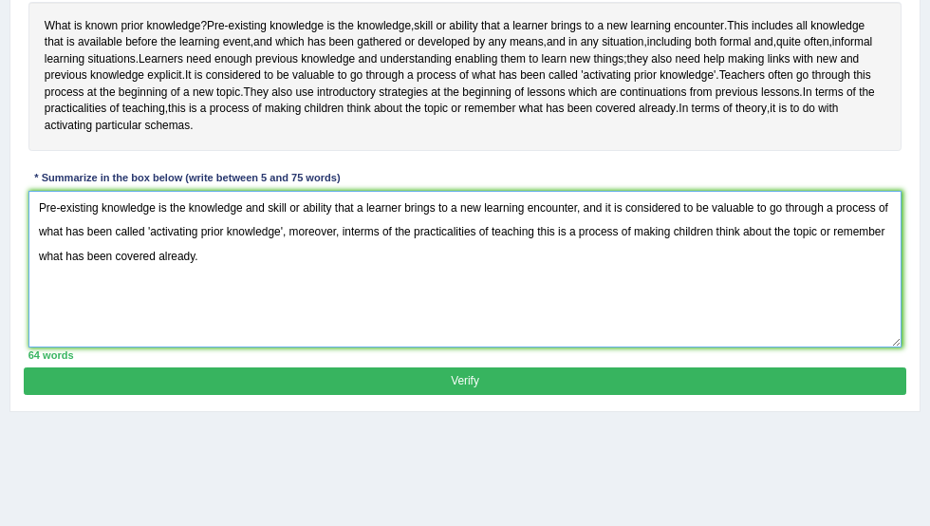
type textarea "Pre-existing knowledge is the knowledge and skill or ability that a learner bri…"
click at [448, 395] on button "Verify" at bounding box center [465, 381] width 882 height 28
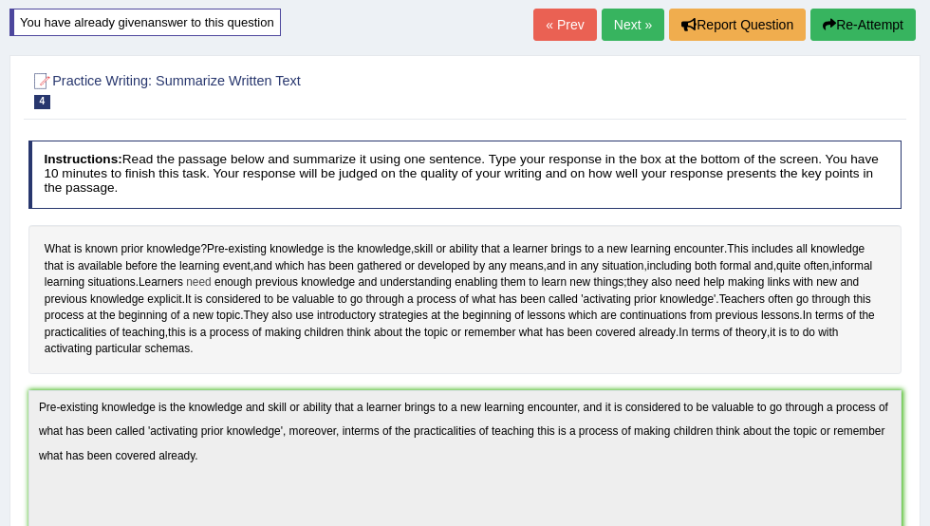
scroll to position [0, 0]
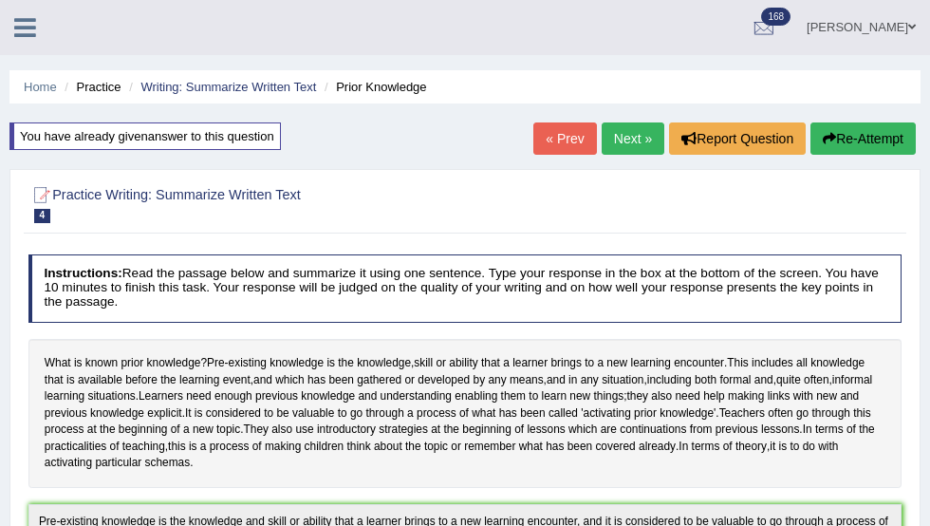
click at [636, 134] on link "Next »" at bounding box center [633, 138] width 63 height 32
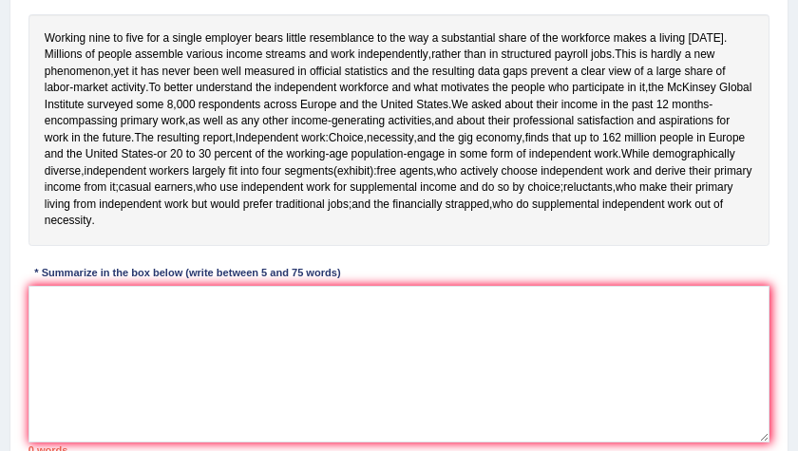
scroll to position [382, 0]
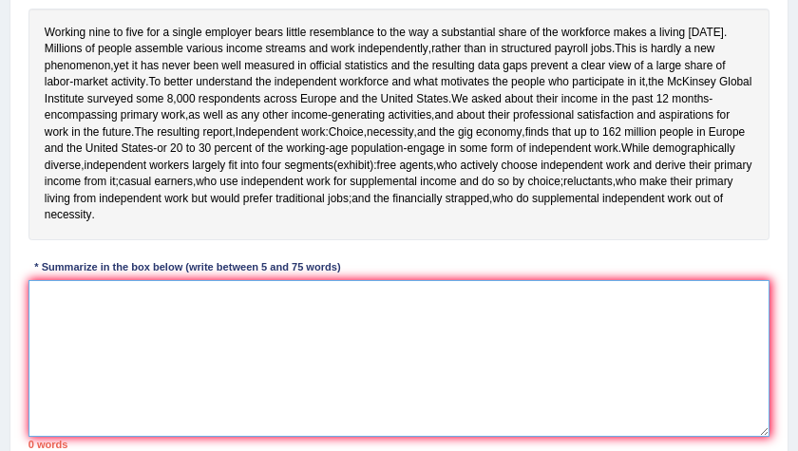
click at [218, 388] on textarea at bounding box center [398, 358] width 741 height 157
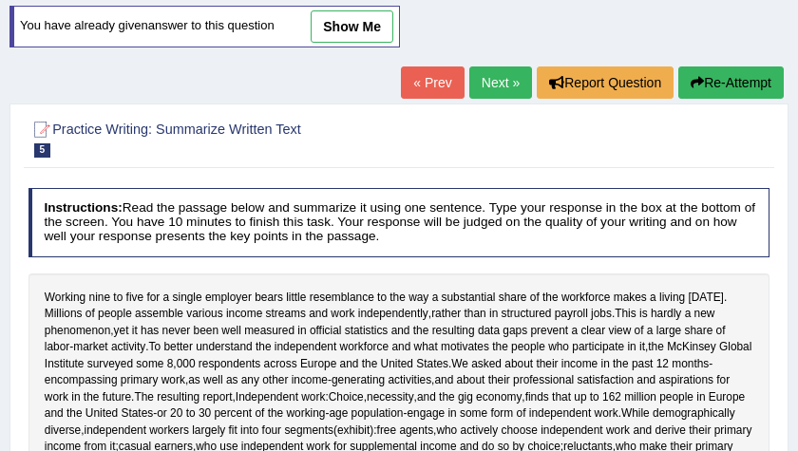
scroll to position [0, 0]
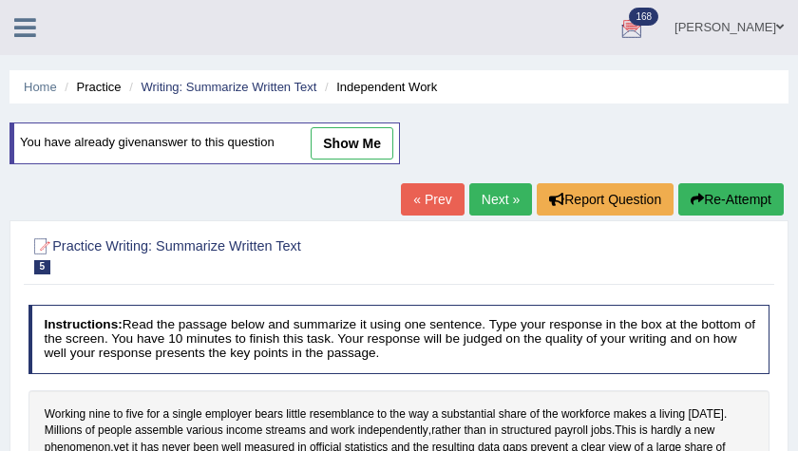
click at [710, 25] on link "[PERSON_NAME]" at bounding box center [729, 24] width 138 height 49
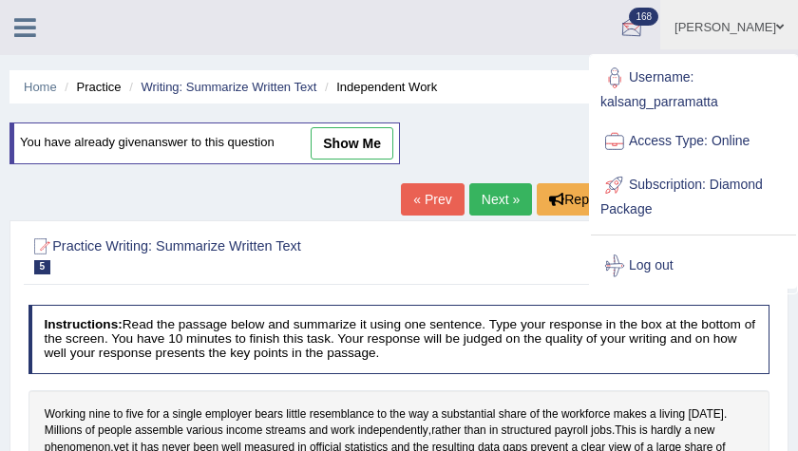
click at [549, 42] on ul "Kalsang Dolker Toggle navigation Username: kalsang_parramatta Access Type: Onli…" at bounding box center [518, 27] width 558 height 54
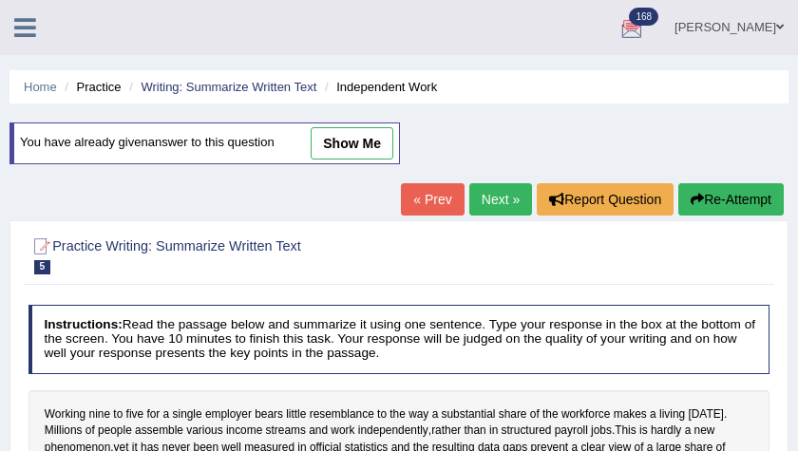
click at [21, 26] on icon at bounding box center [25, 27] width 22 height 25
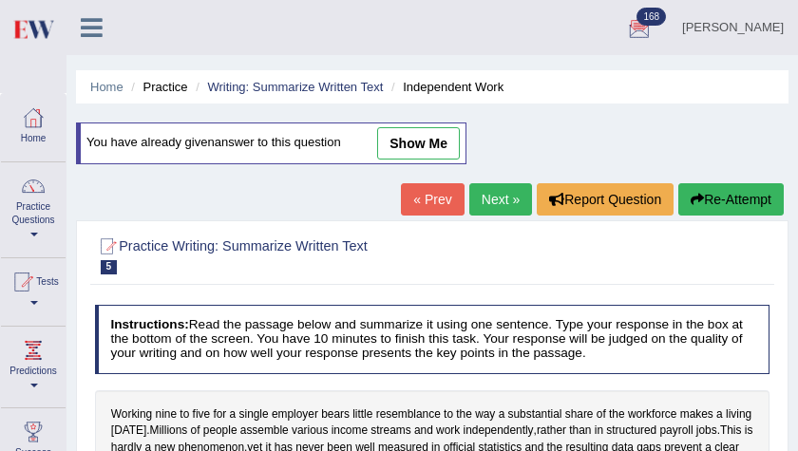
click at [33, 133] on link "Home" at bounding box center [33, 125] width 65 height 62
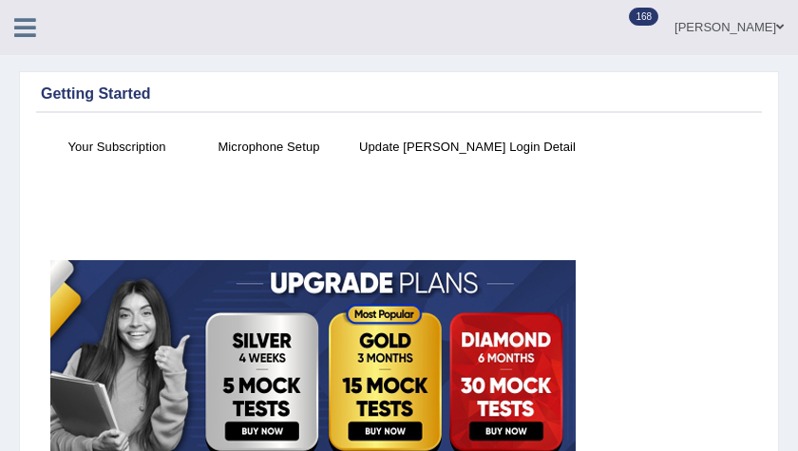
click at [28, 28] on icon at bounding box center [25, 27] width 22 height 25
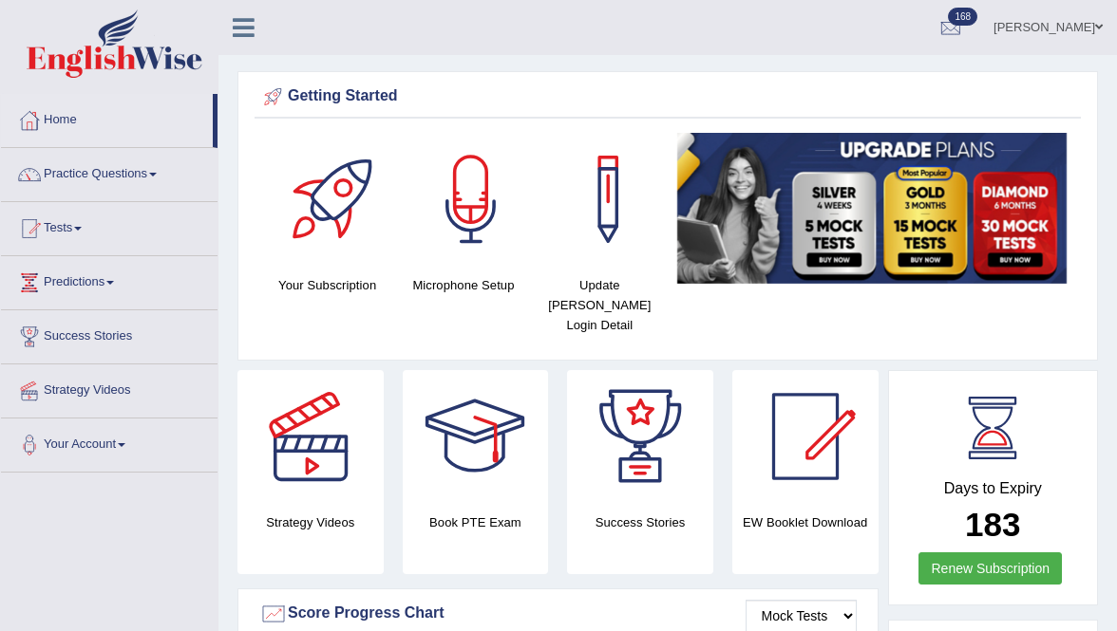
click at [1034, 32] on link "Kalsang Dolker" at bounding box center [1048, 24] width 138 height 49
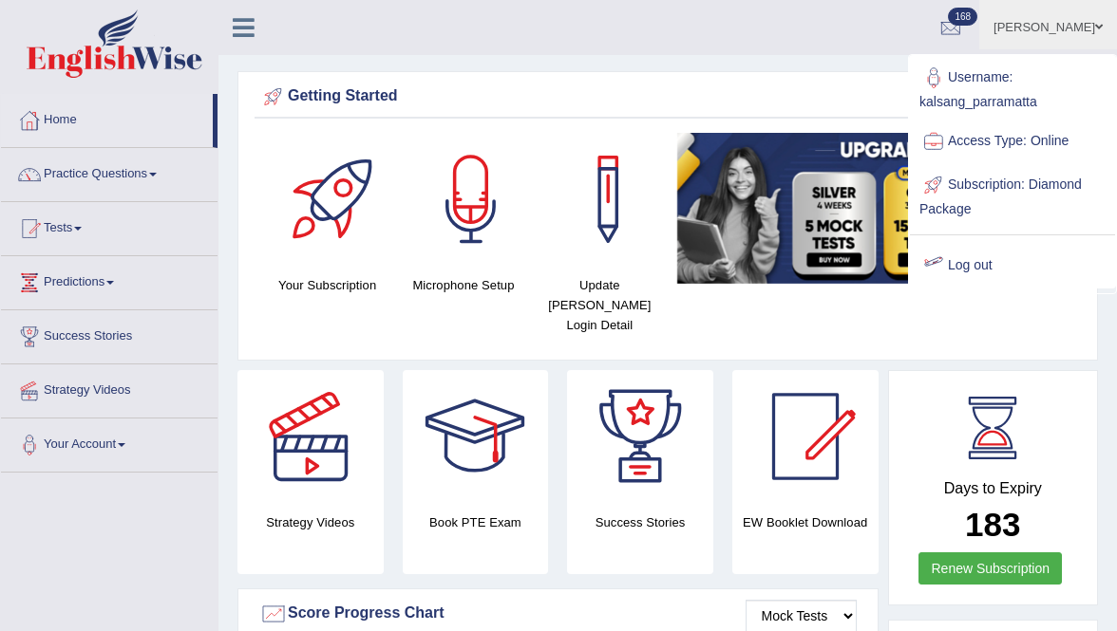
click at [983, 257] on link "Log out" at bounding box center [1012, 266] width 205 height 44
